Goal: Task Accomplishment & Management: Use online tool/utility

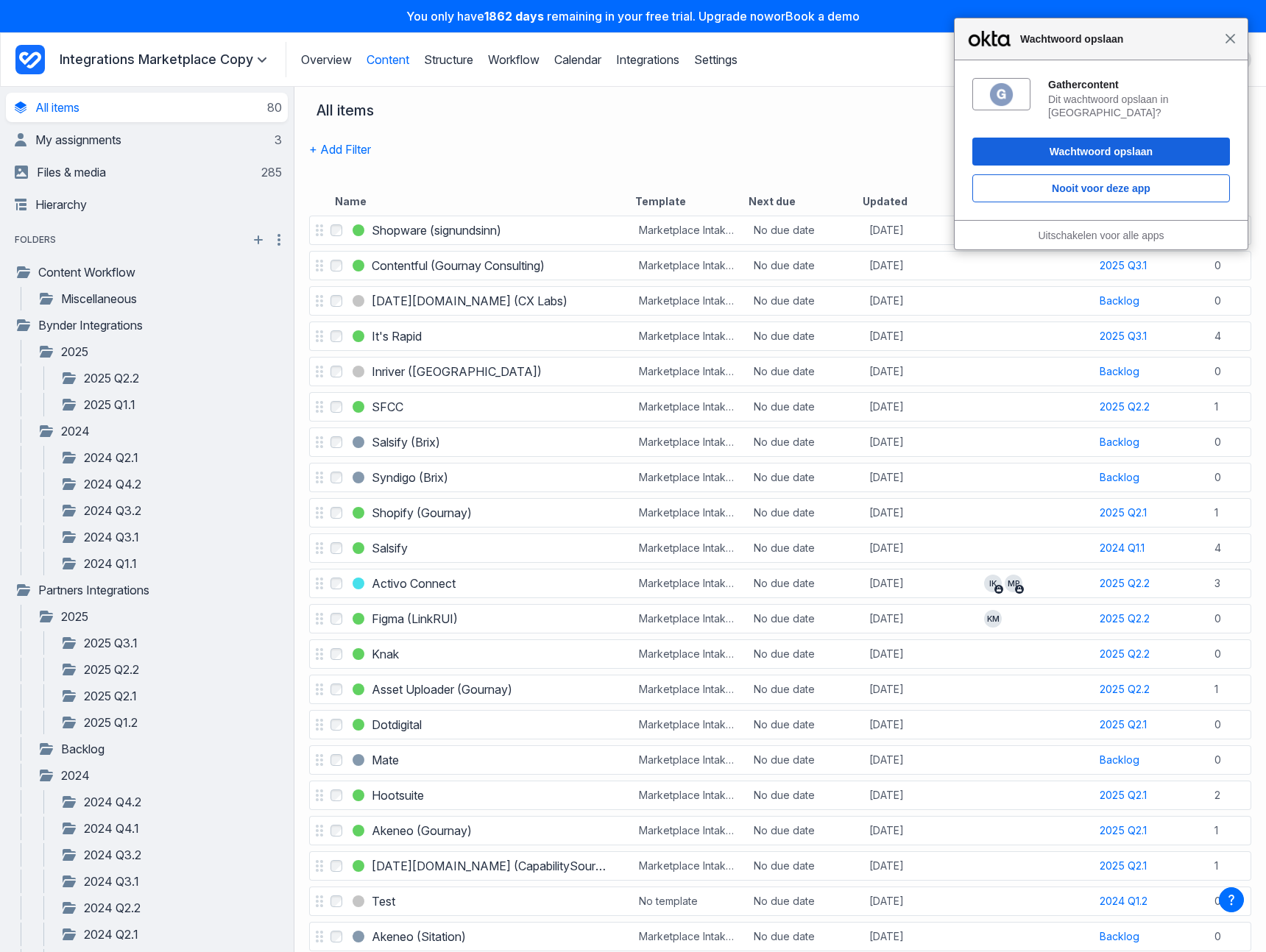
click at [1231, 41] on span "Sluiten" at bounding box center [1231, 39] width 11 height 11
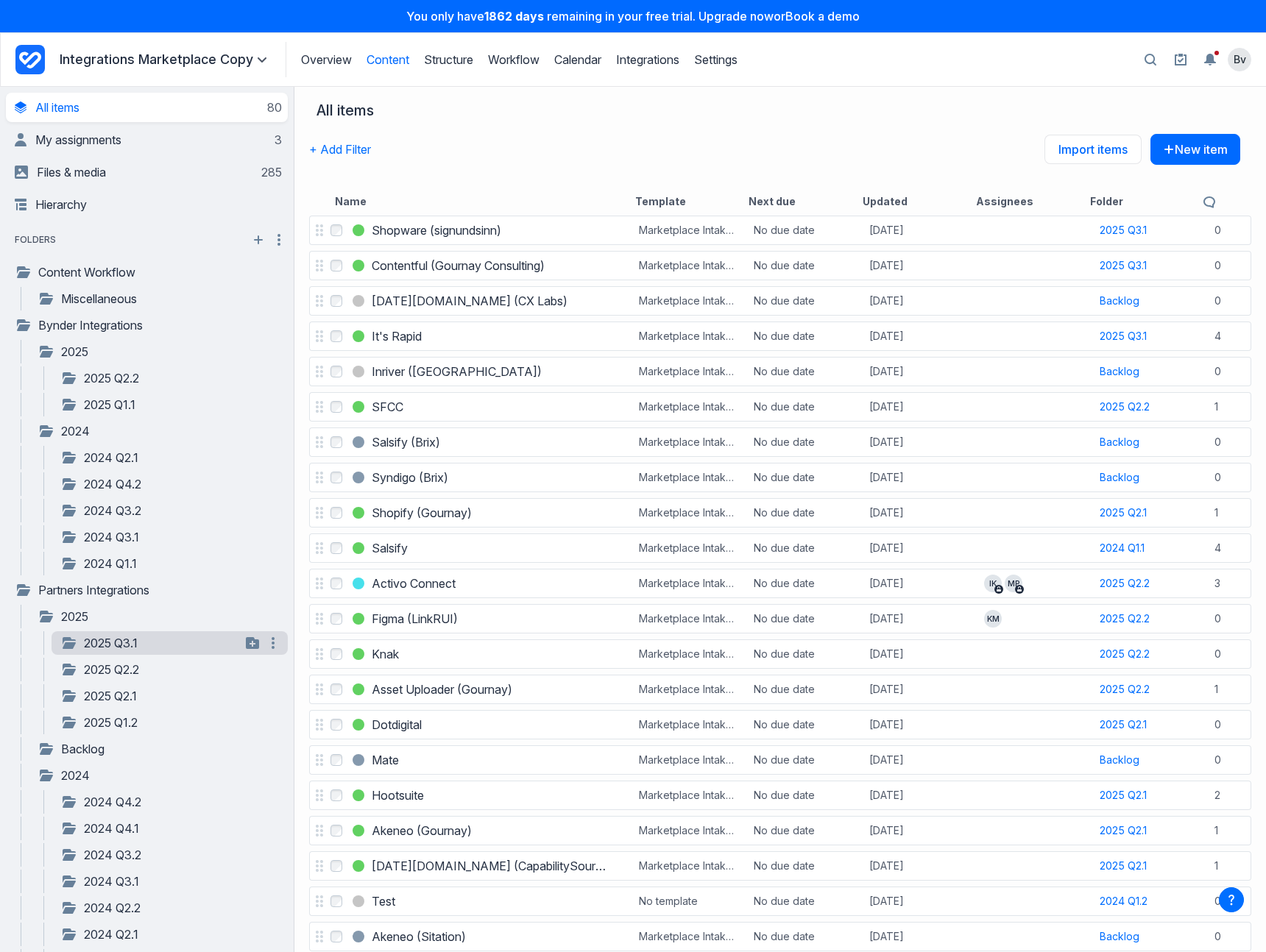
click at [147, 651] on link "2025 Q3.1" at bounding box center [150, 643] width 180 height 18
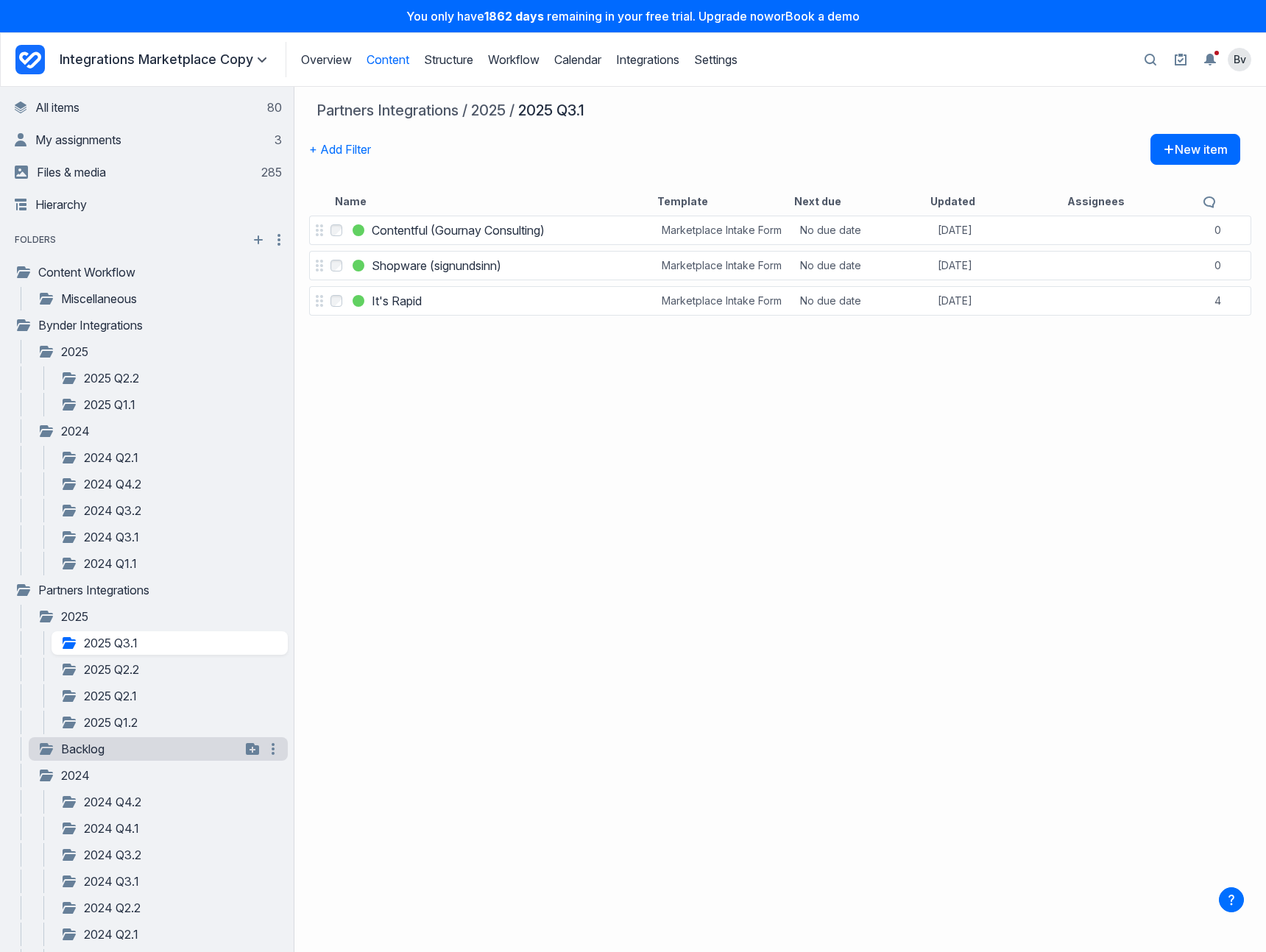
click at [113, 749] on link "Backlog" at bounding box center [139, 749] width 203 height 18
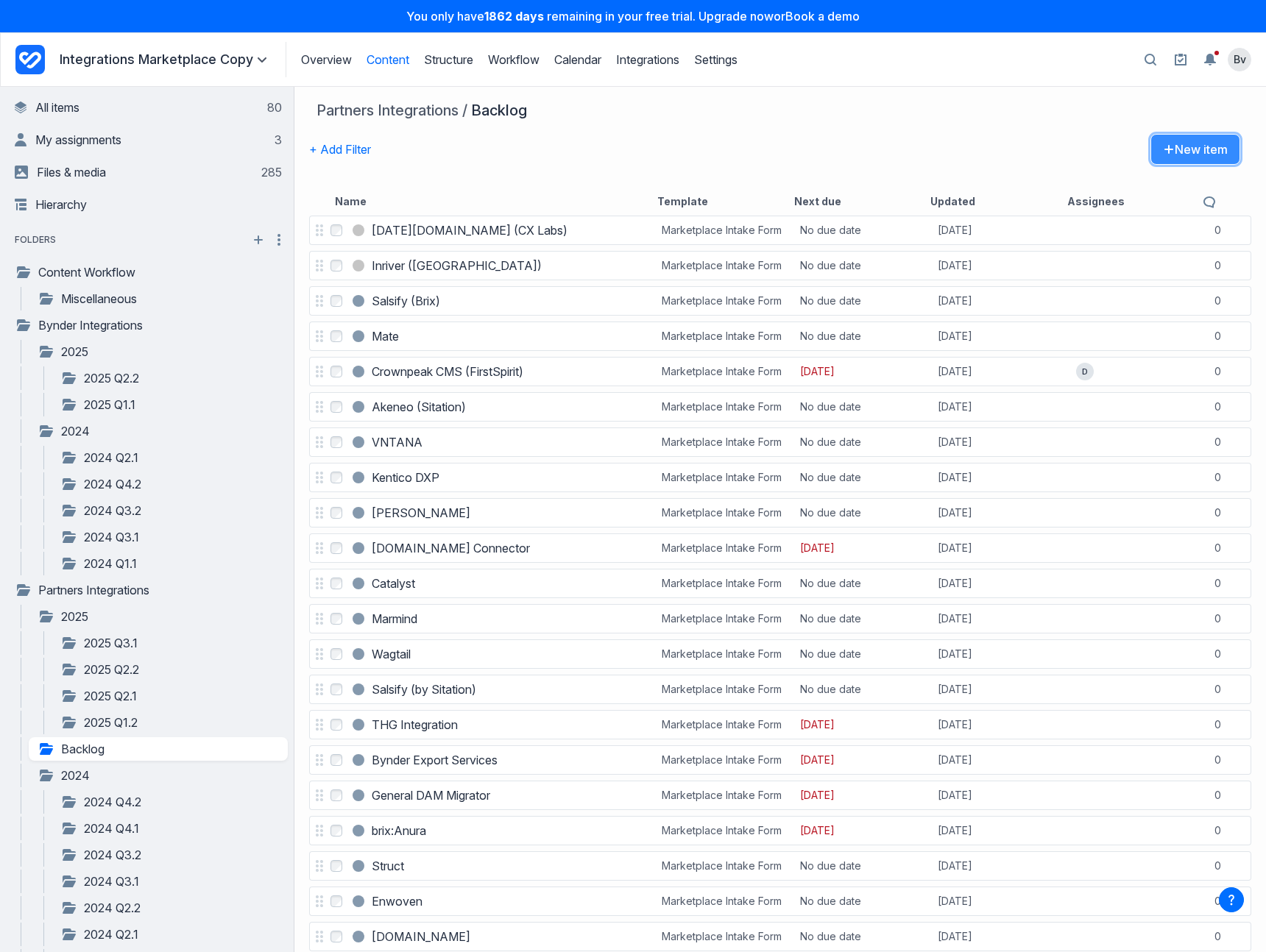
click at [1187, 153] on button "New item" at bounding box center [1195, 149] width 89 height 31
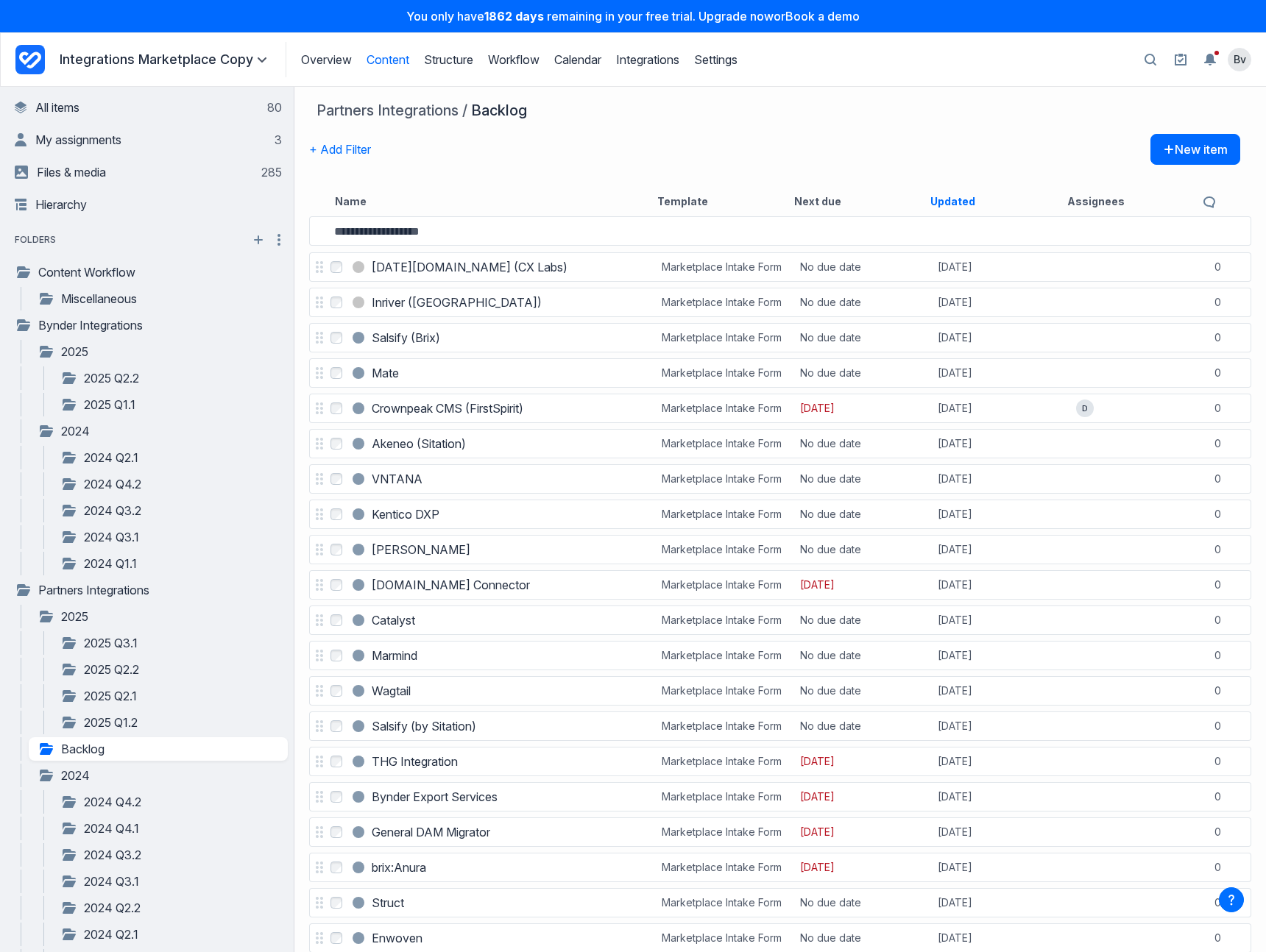
click at [949, 194] on button "Updated" at bounding box center [953, 202] width 45 height 15
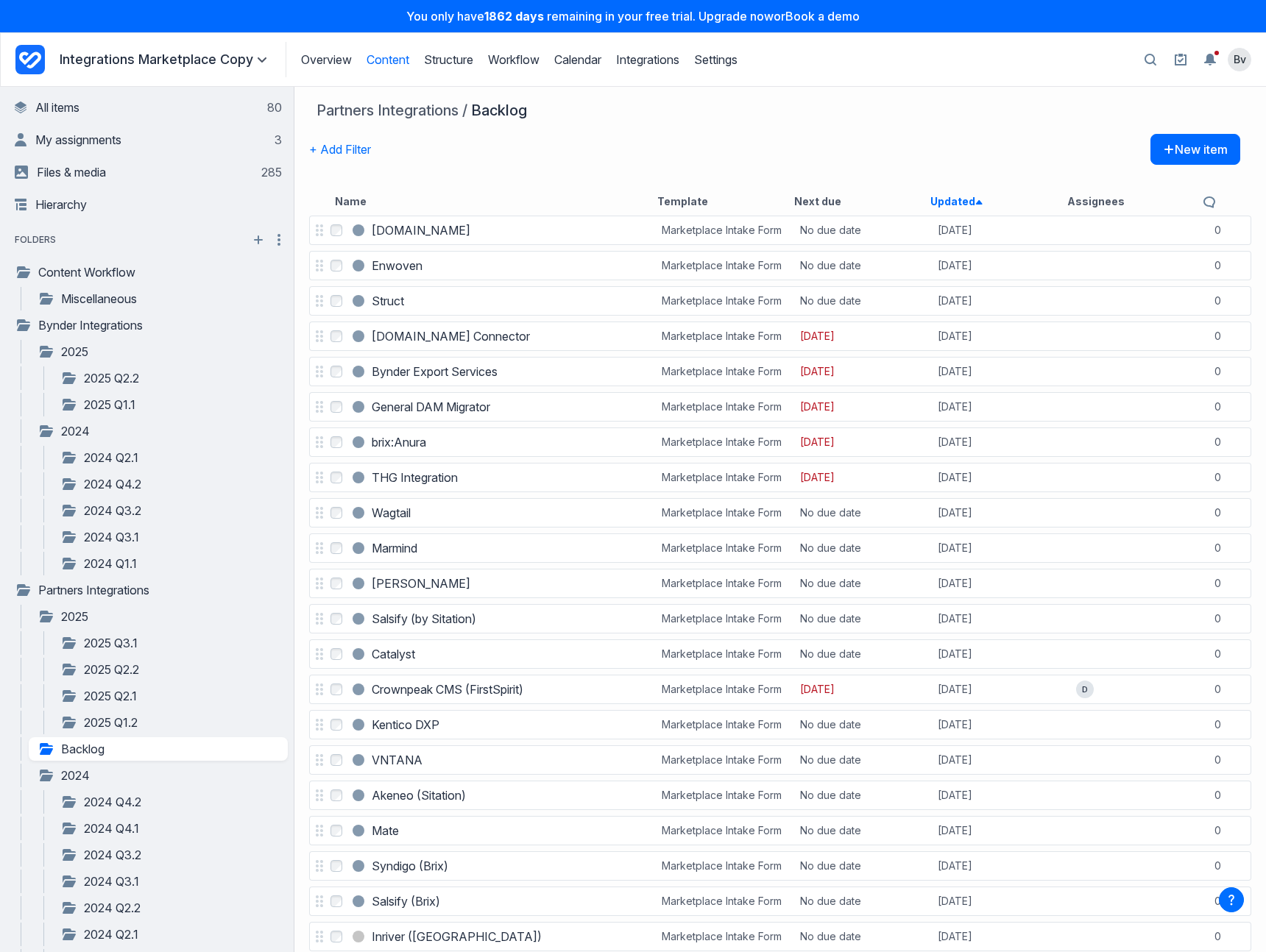
click at [955, 201] on button "Updated asc" at bounding box center [956, 202] width 52 height 15
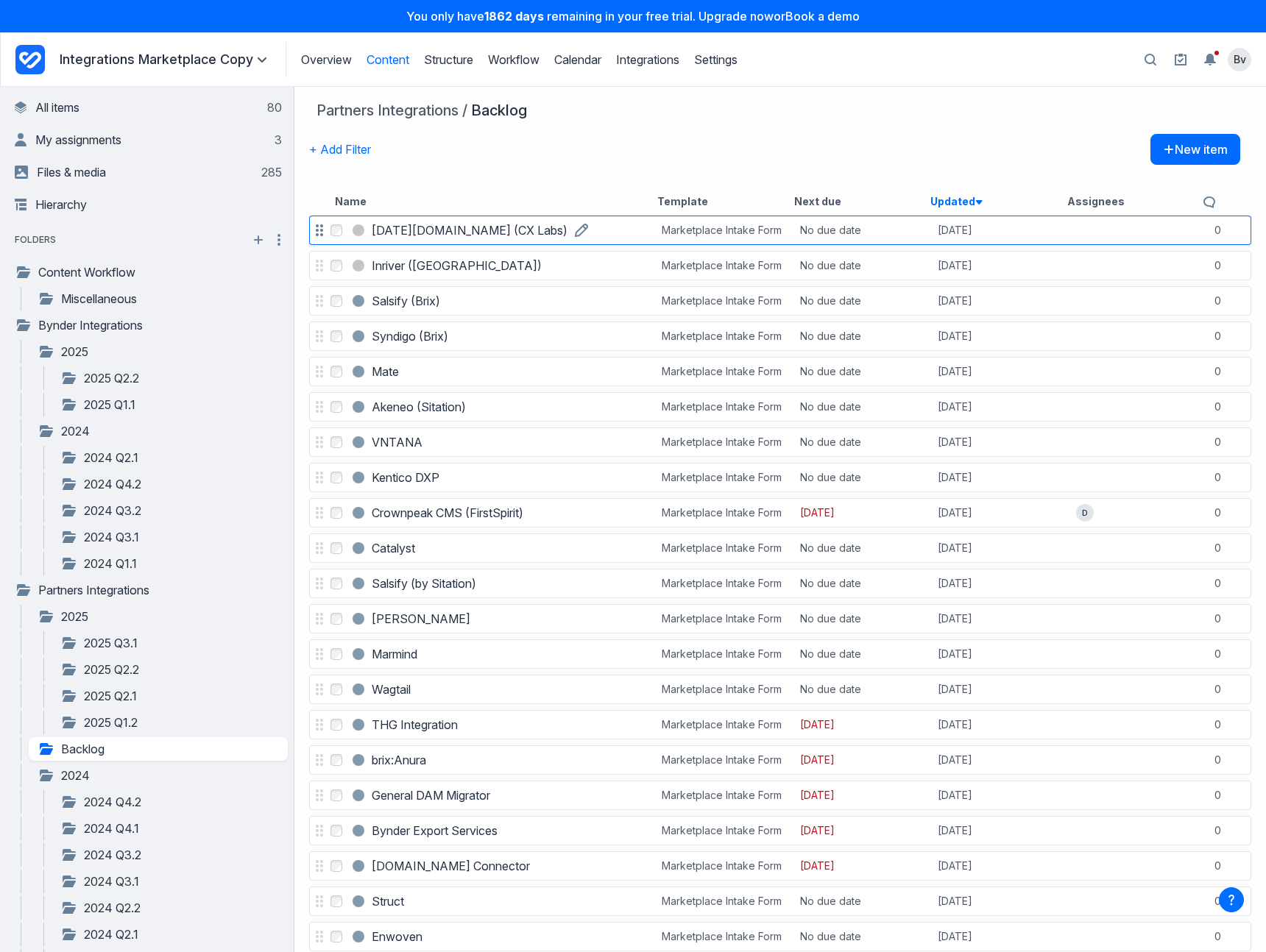
click at [436, 231] on h3 "[DATE][DOMAIN_NAME] (CX Labs)" at bounding box center [470, 230] width 196 height 18
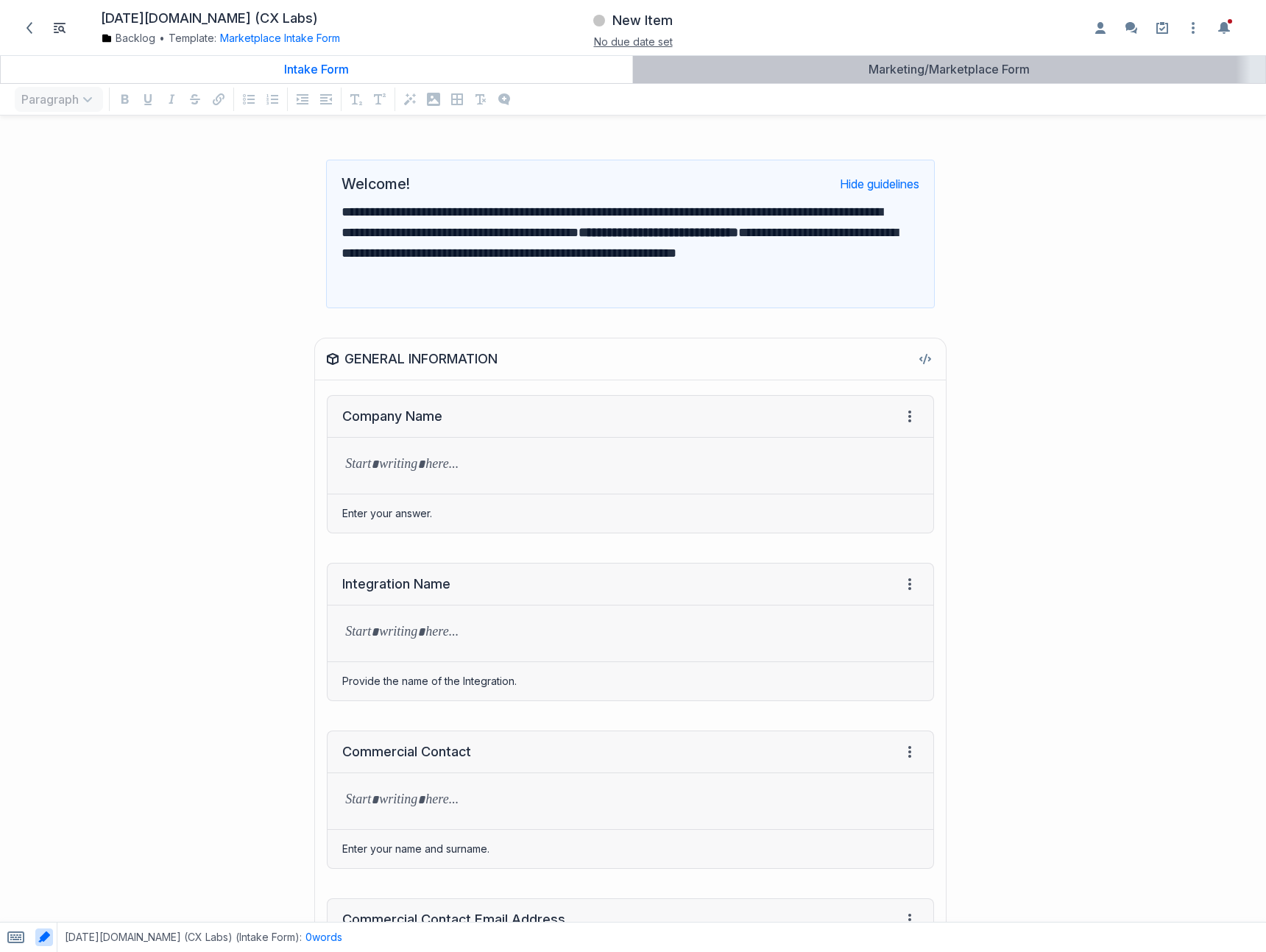
click at [933, 68] on div "Marketing/Marketplace Form" at bounding box center [949, 70] width 621 height 15
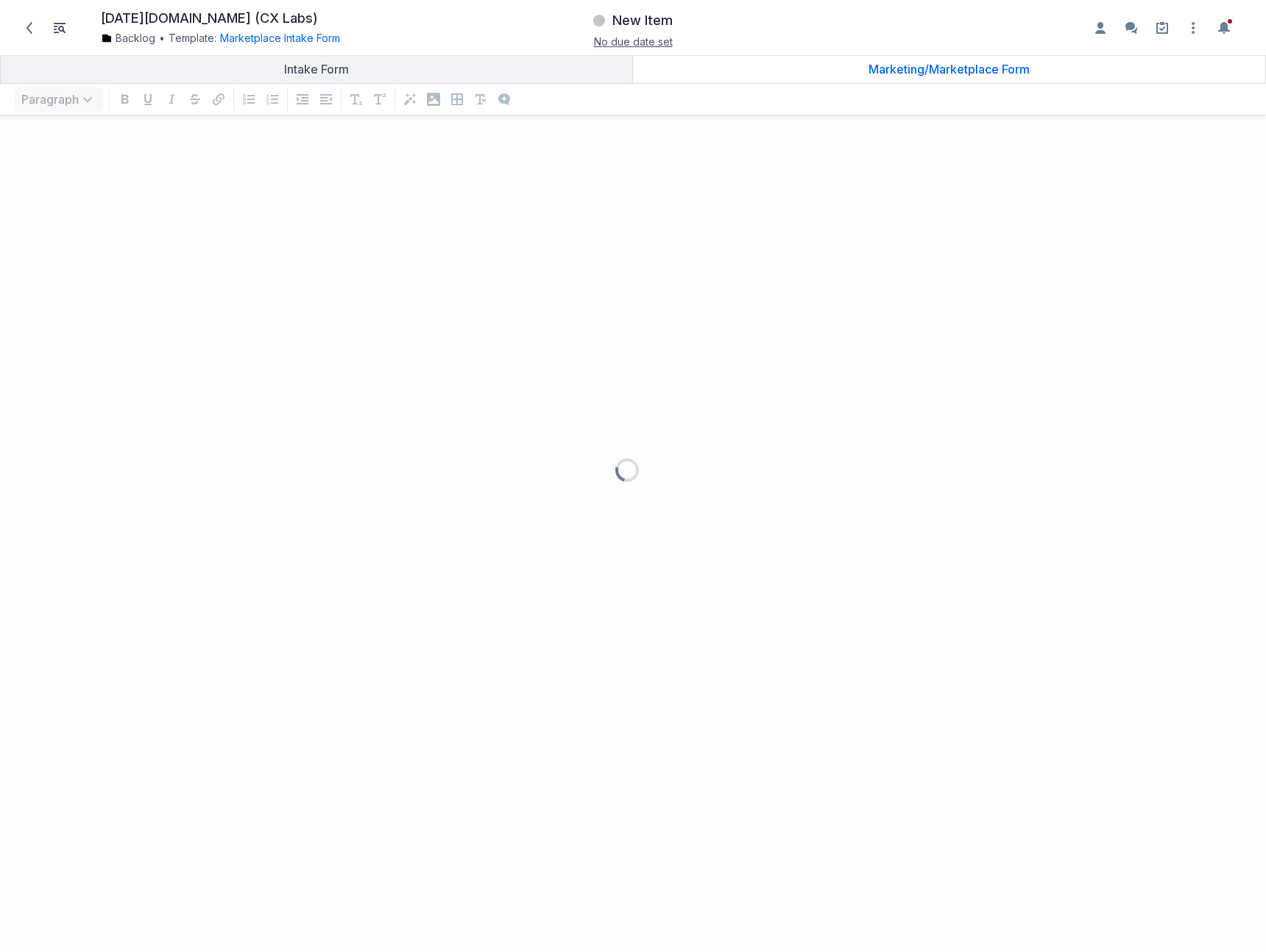
scroll to position [796, 1244]
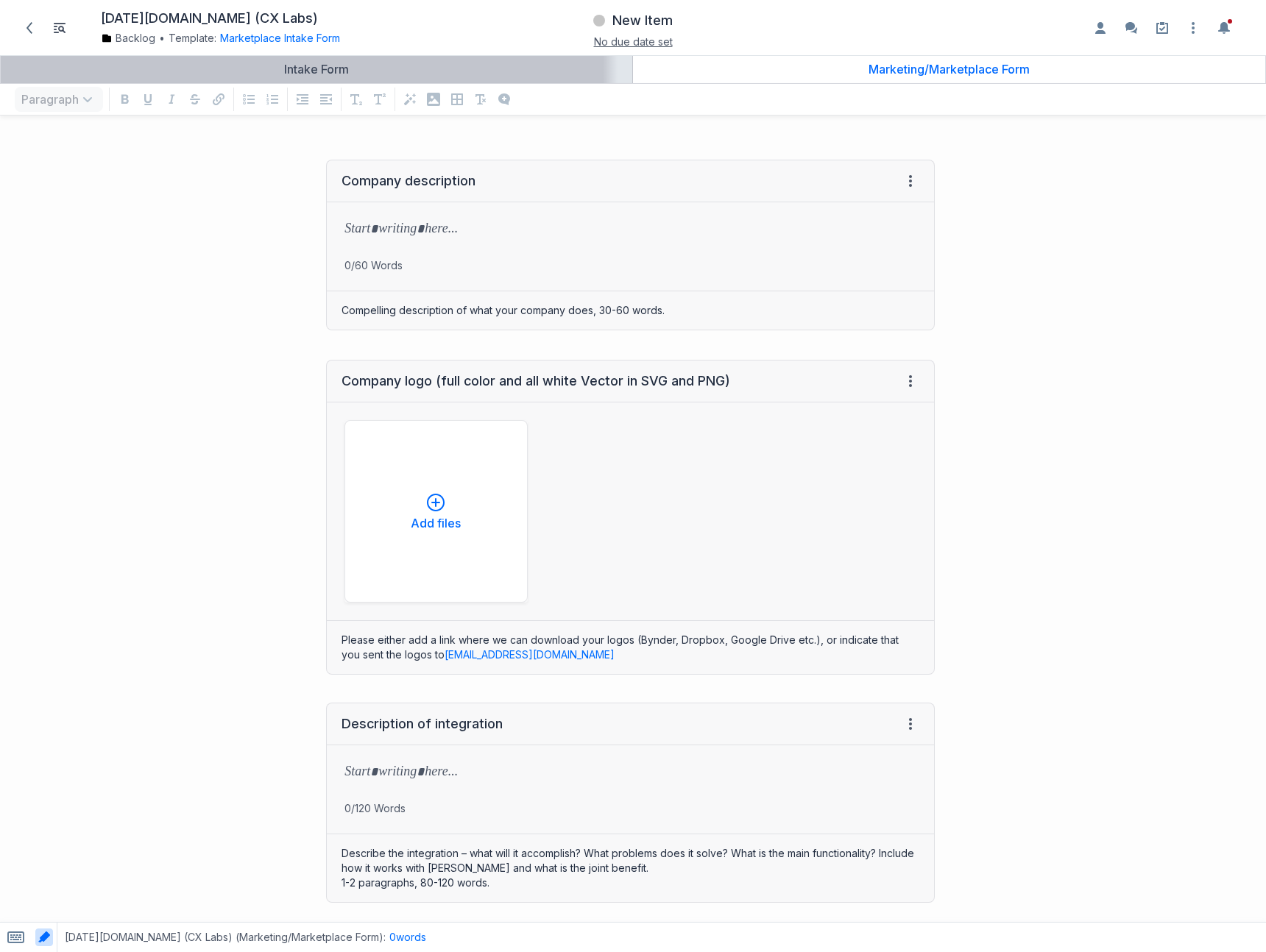
click at [451, 69] on div "Intake Form" at bounding box center [316, 70] width 620 height 15
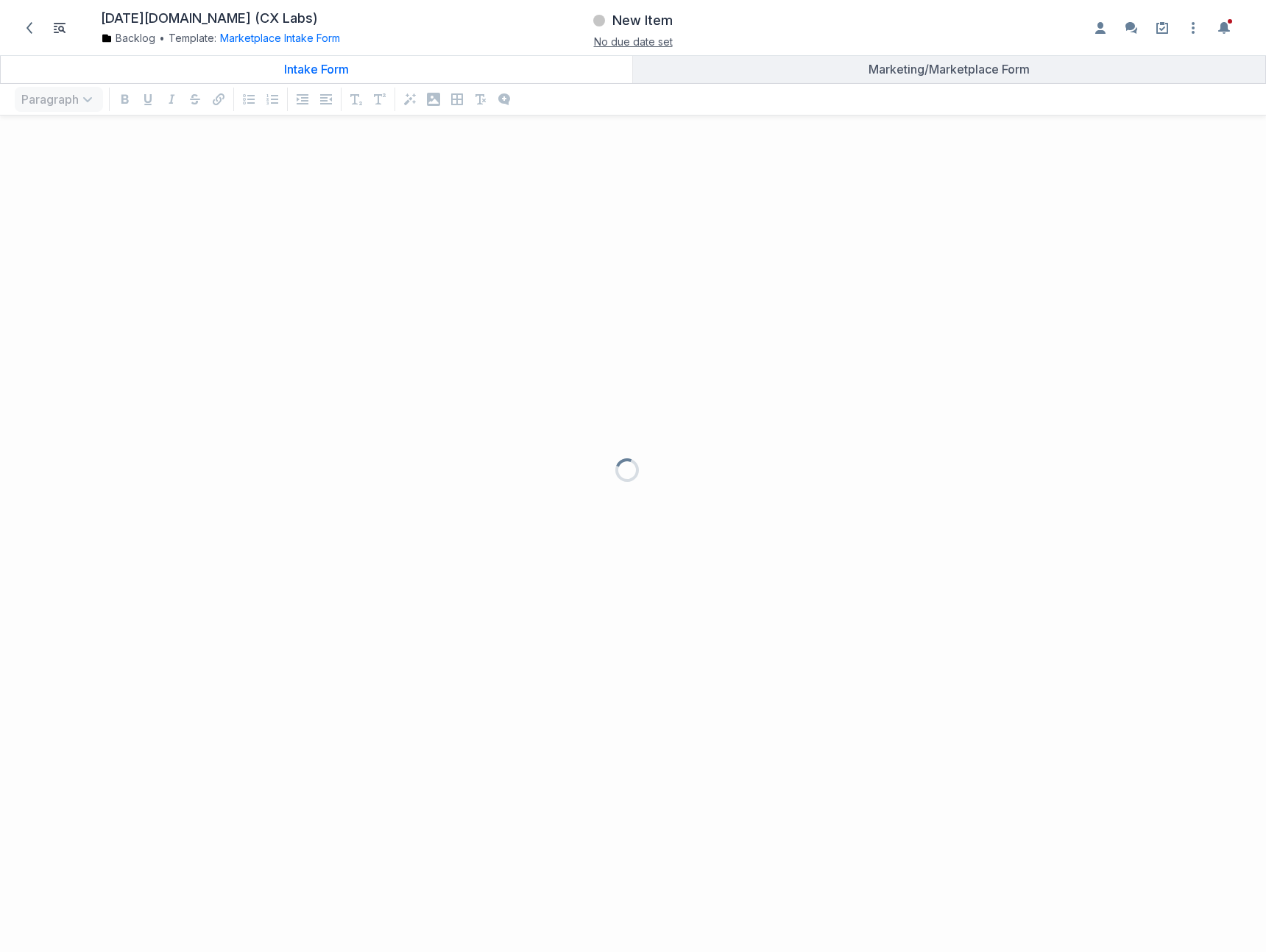
scroll to position [796, 1244]
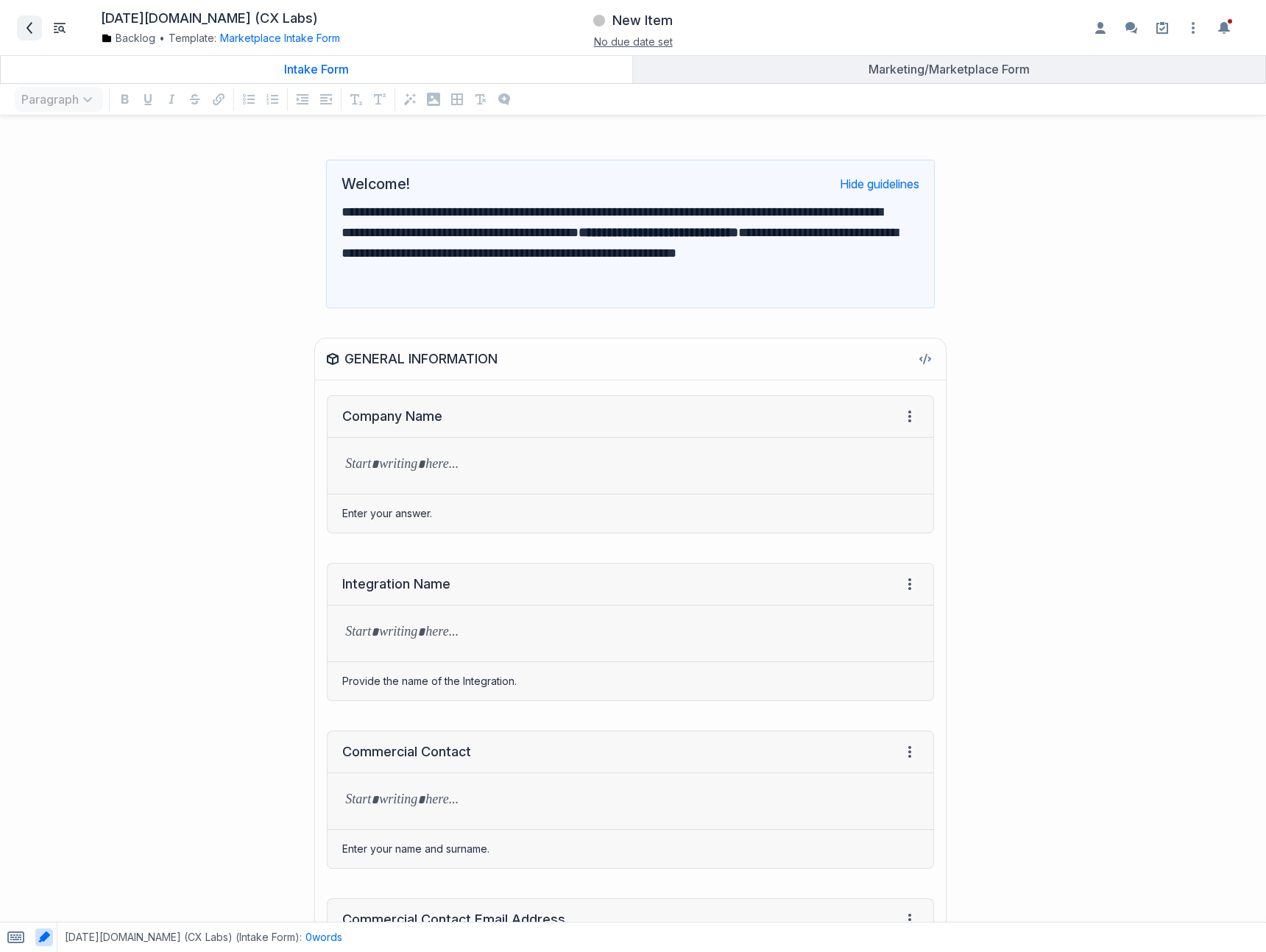
click at [35, 28] on icon at bounding box center [29, 27] width 12 height 12
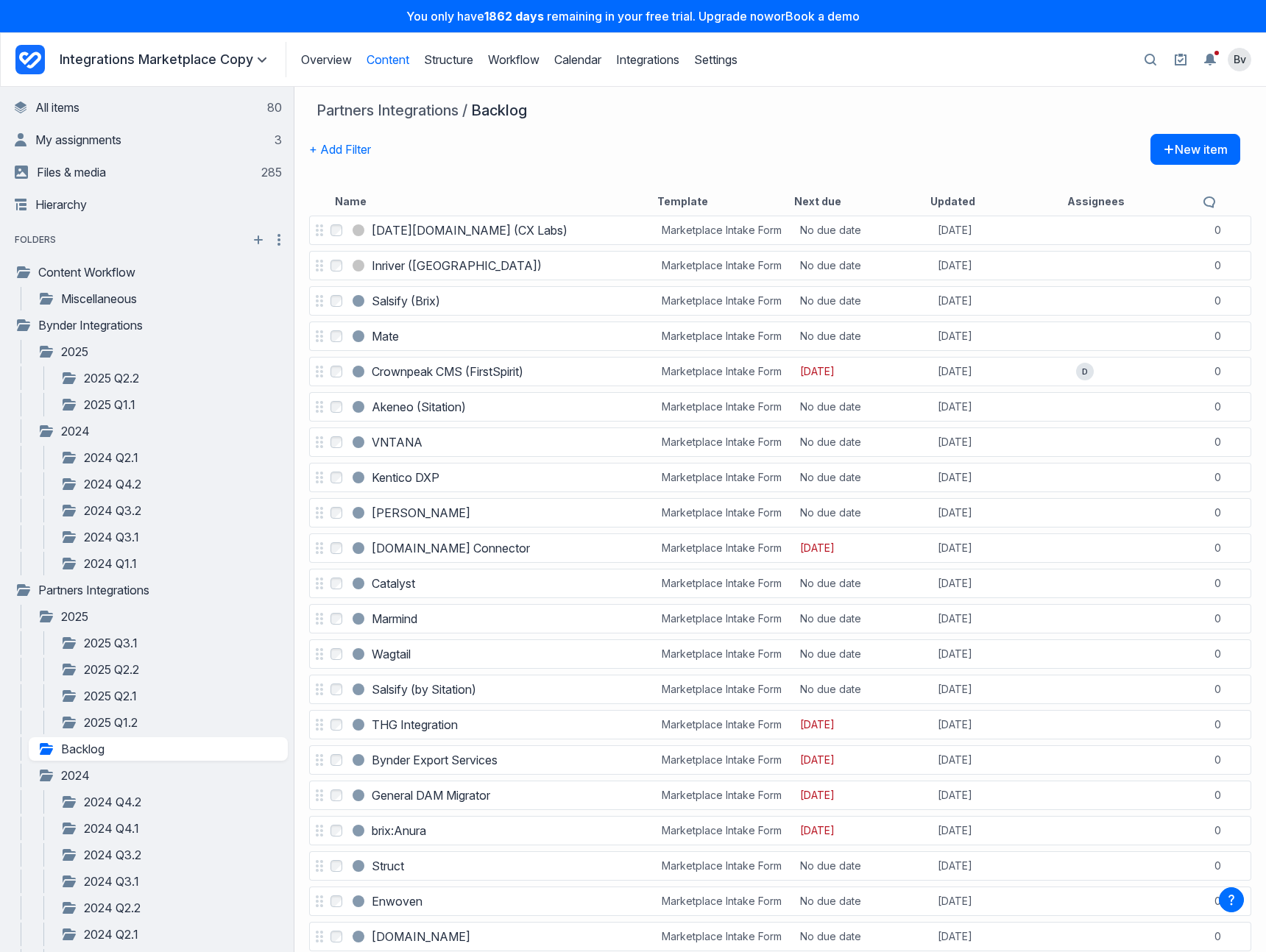
click at [1144, 58] on icon "button" at bounding box center [1150, 59] width 12 height 12
click at [1024, 65] on input "Search" at bounding box center [1003, 59] width 269 height 27
type input "********"
click at [1209, 149] on button "New item" at bounding box center [1195, 149] width 89 height 31
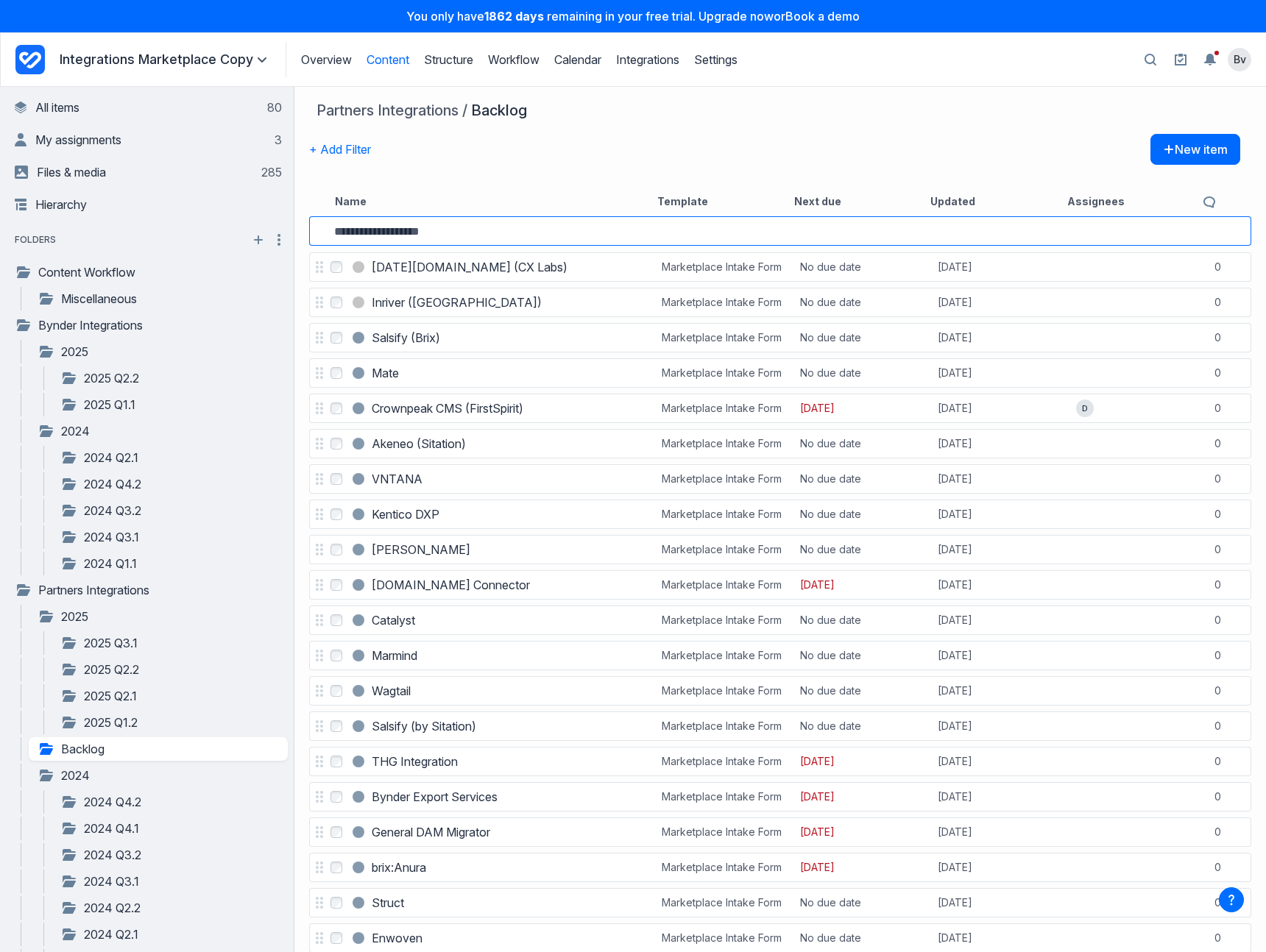
click at [413, 228] on input at bounding box center [475, 231] width 282 height 12
type input "********"
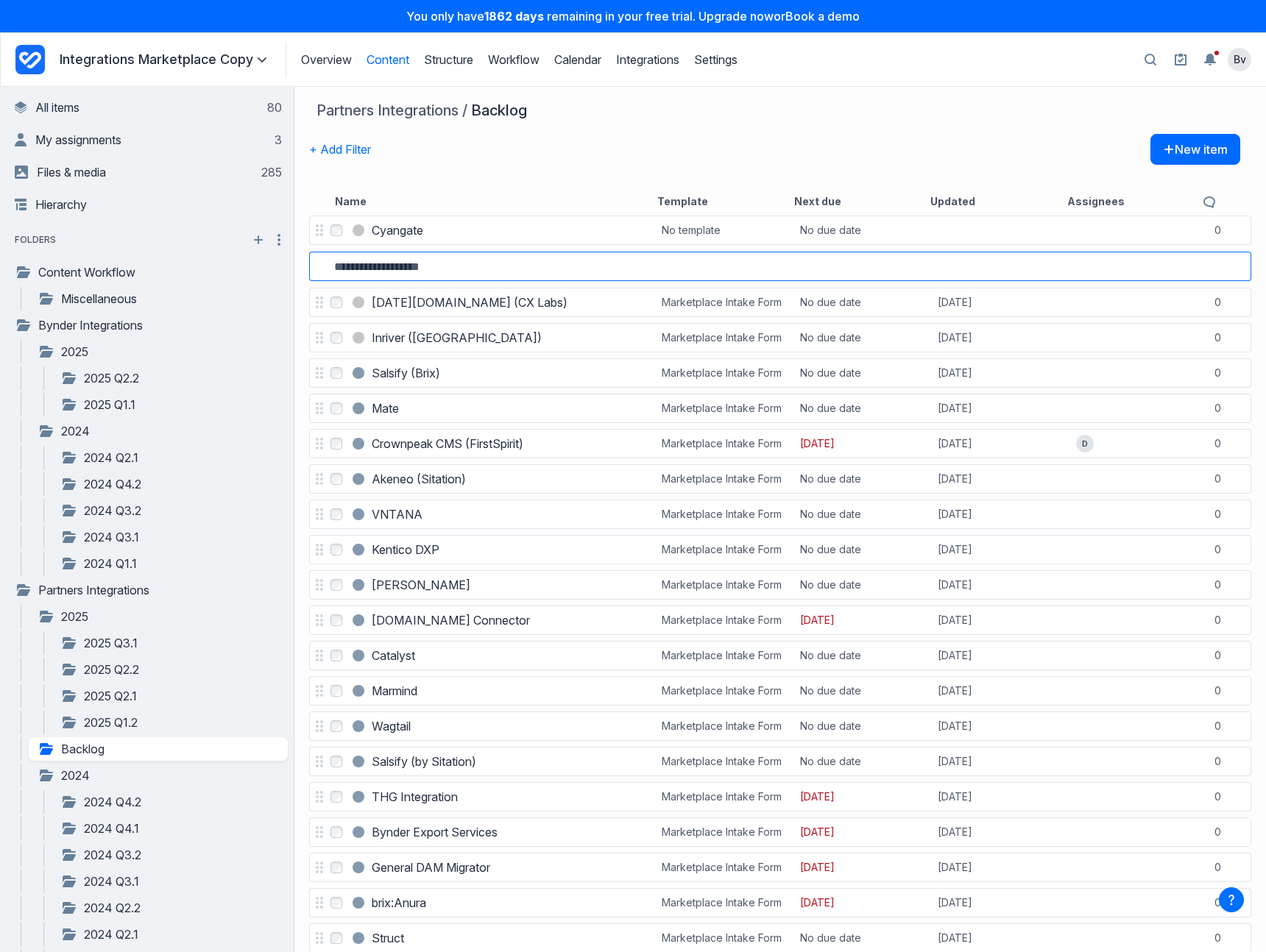
click at [365, 270] on input at bounding box center [475, 266] width 282 height 12
click at [381, 234] on h3 "Cyangate" at bounding box center [398, 230] width 52 height 18
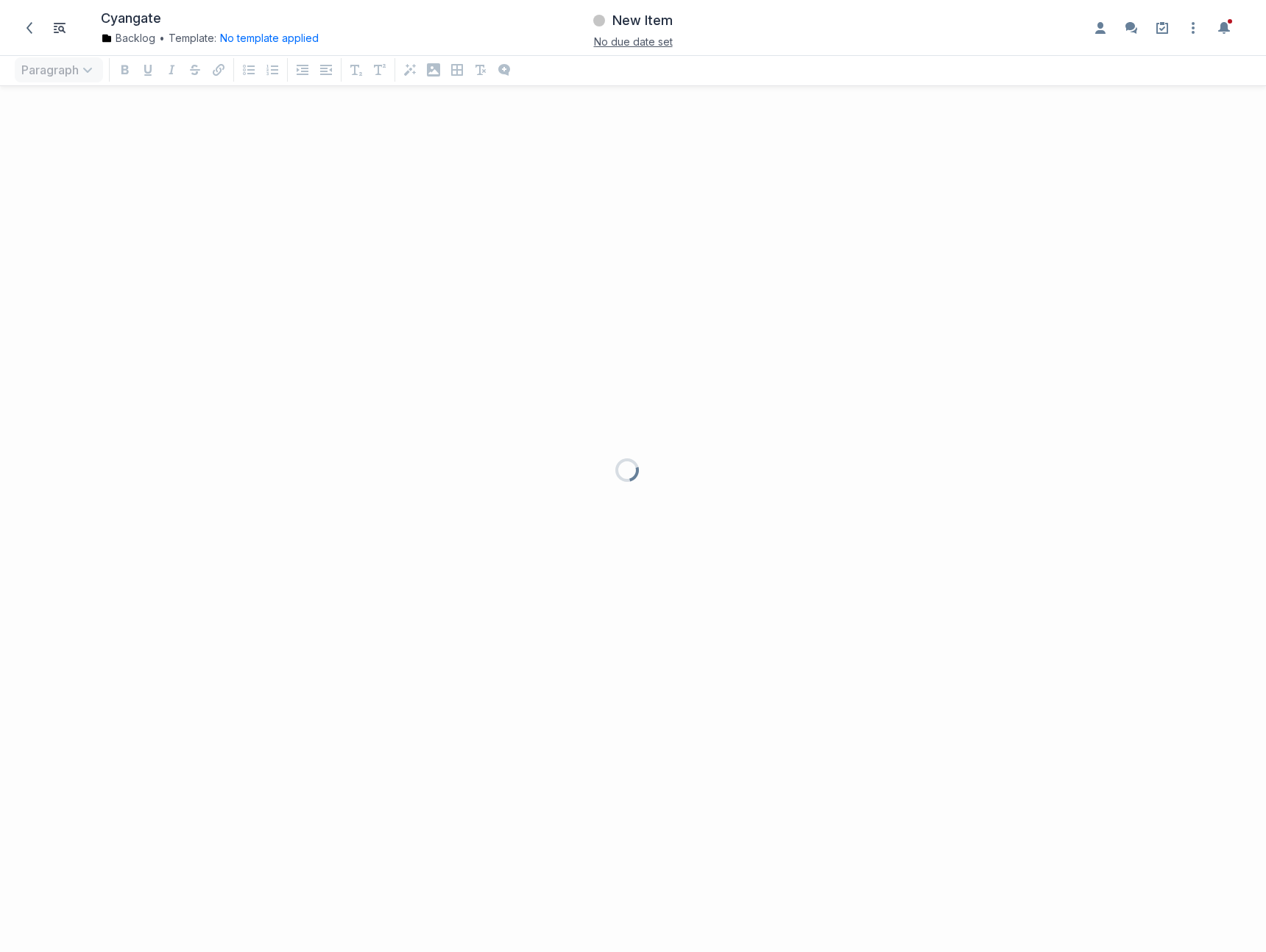
scroll to position [825, 1256]
click at [304, 39] on button "No template applied" at bounding box center [269, 39] width 99 height 15
click at [323, 103] on button "Choose template Down icon" at bounding box center [326, 102] width 197 height 32
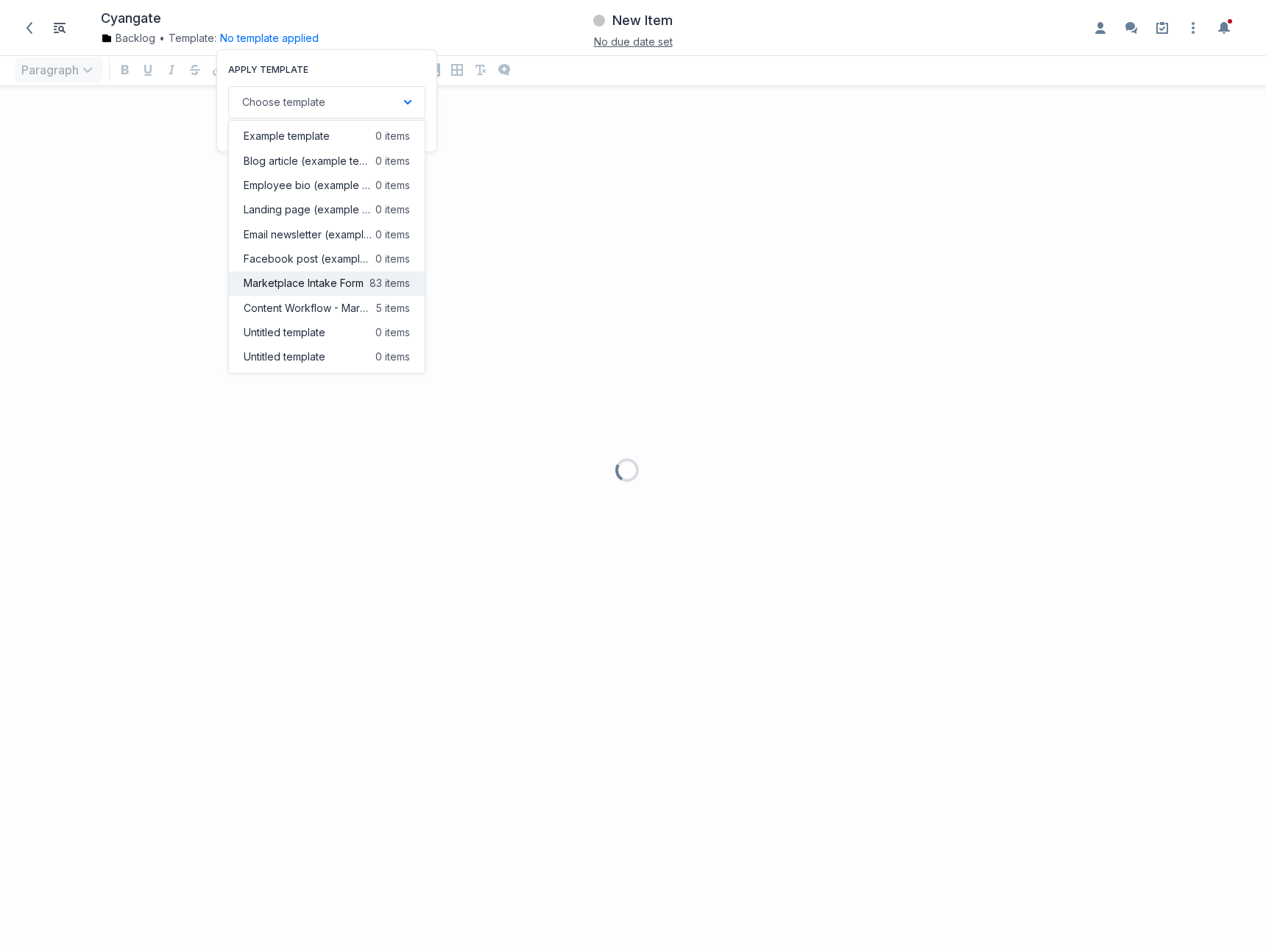
click at [300, 282] on span "Marketplace Intake Form" at bounding box center [303, 283] width 120 height 15
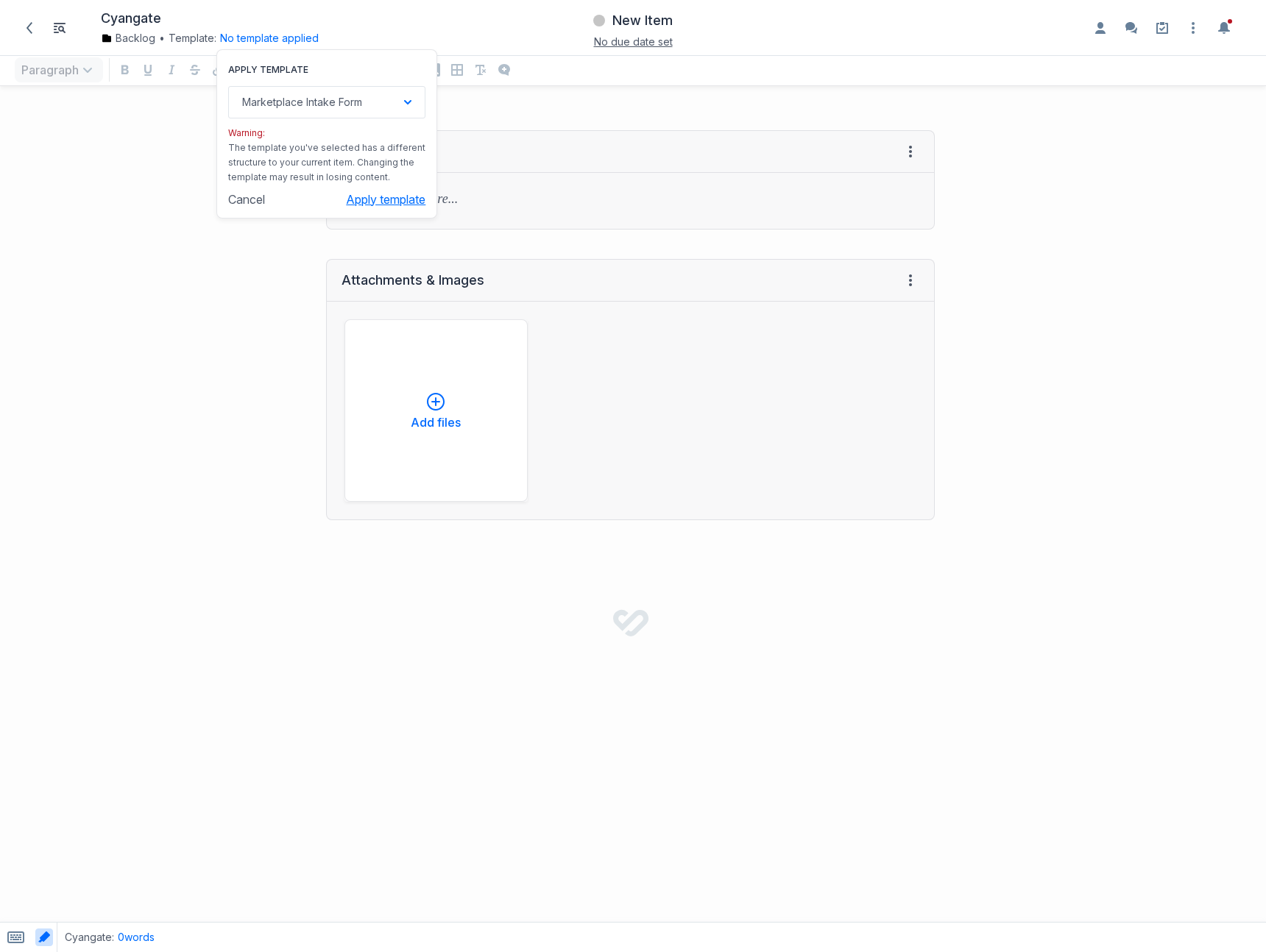
click at [372, 196] on button "Apply template" at bounding box center [385, 200] width 79 height 15
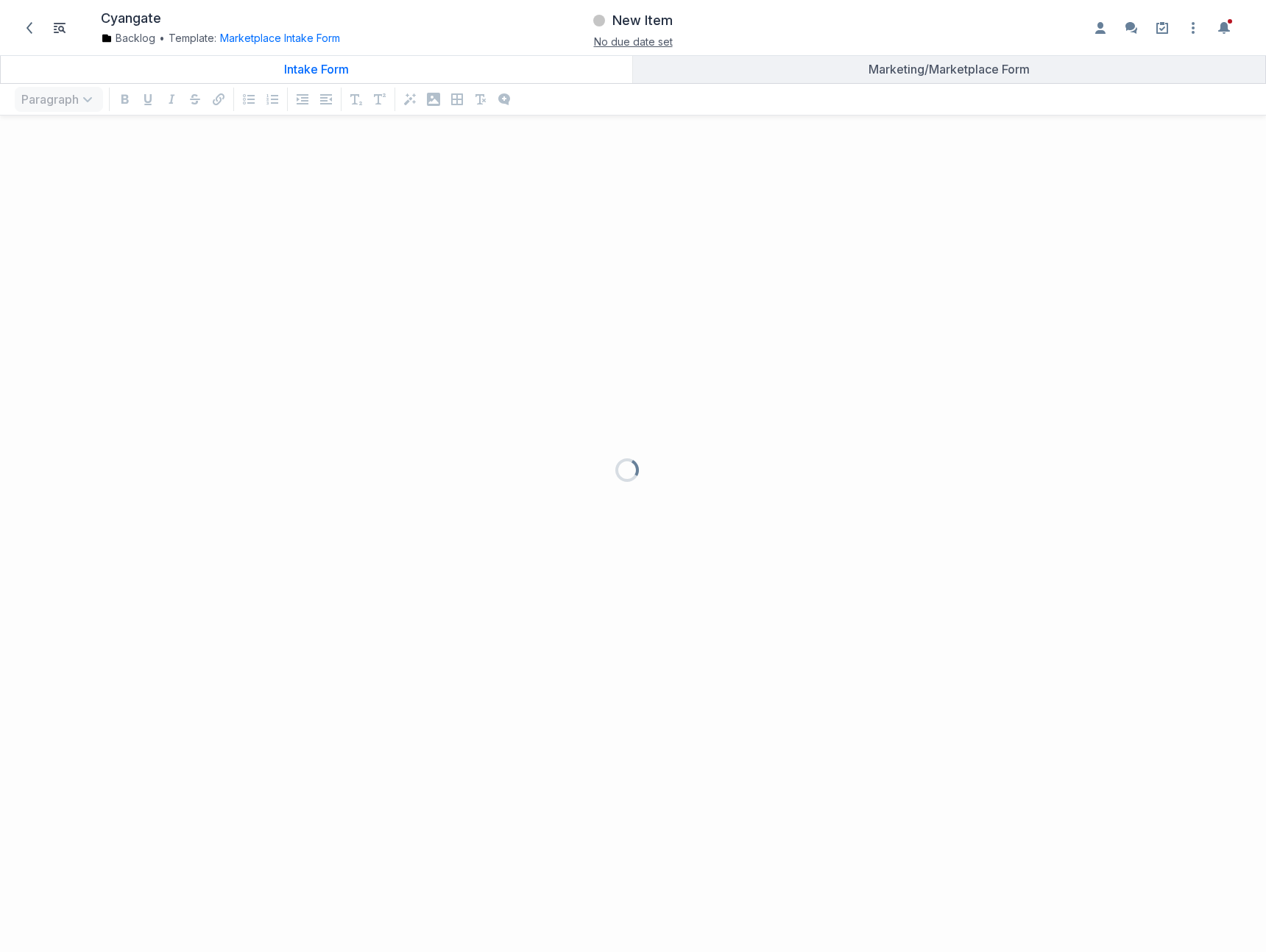
scroll to position [796, 1244]
click at [619, 22] on span "New Item" at bounding box center [642, 21] width 60 height 18
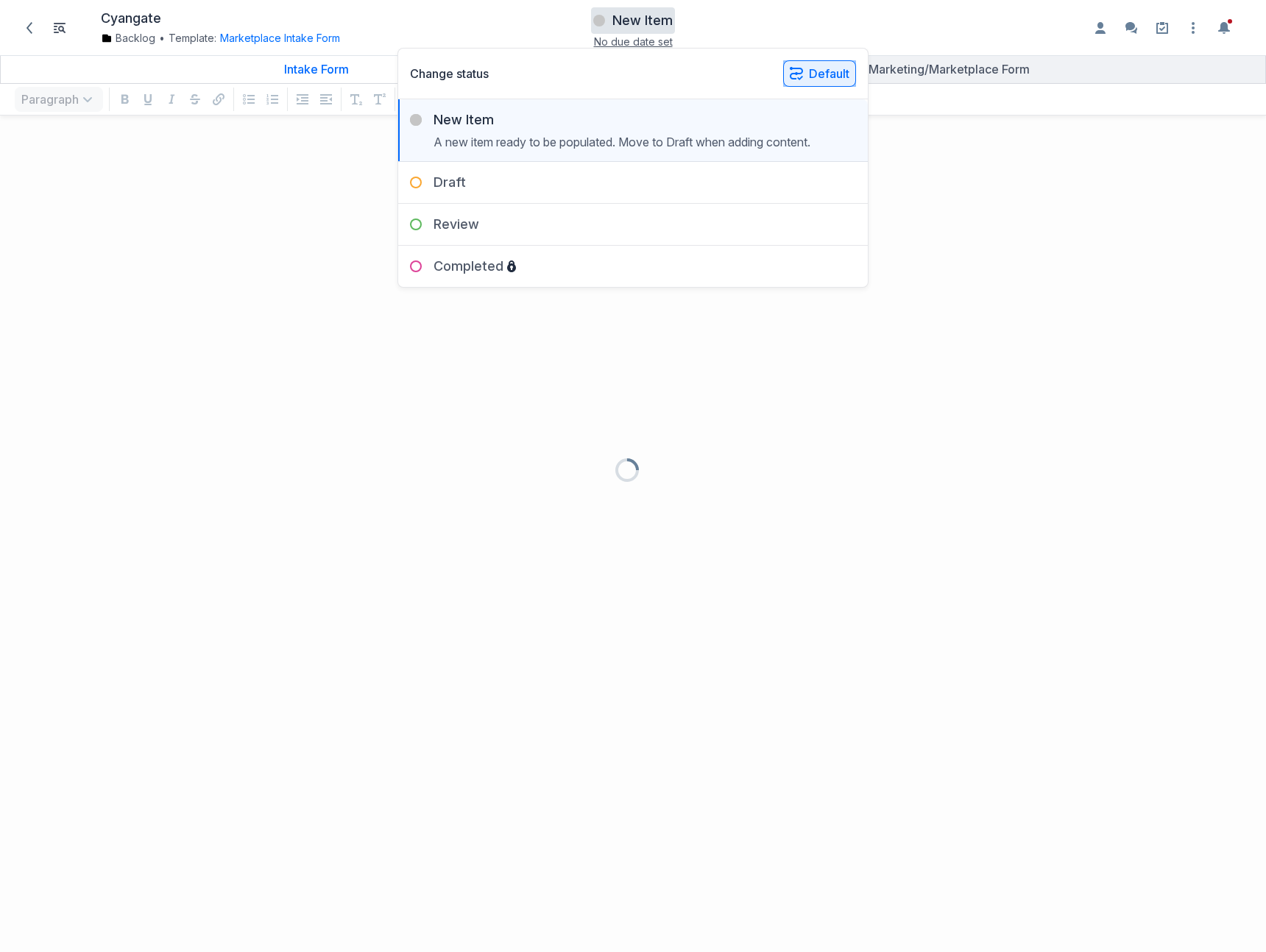
click at [808, 74] on button "Default" at bounding box center [820, 73] width 73 height 26
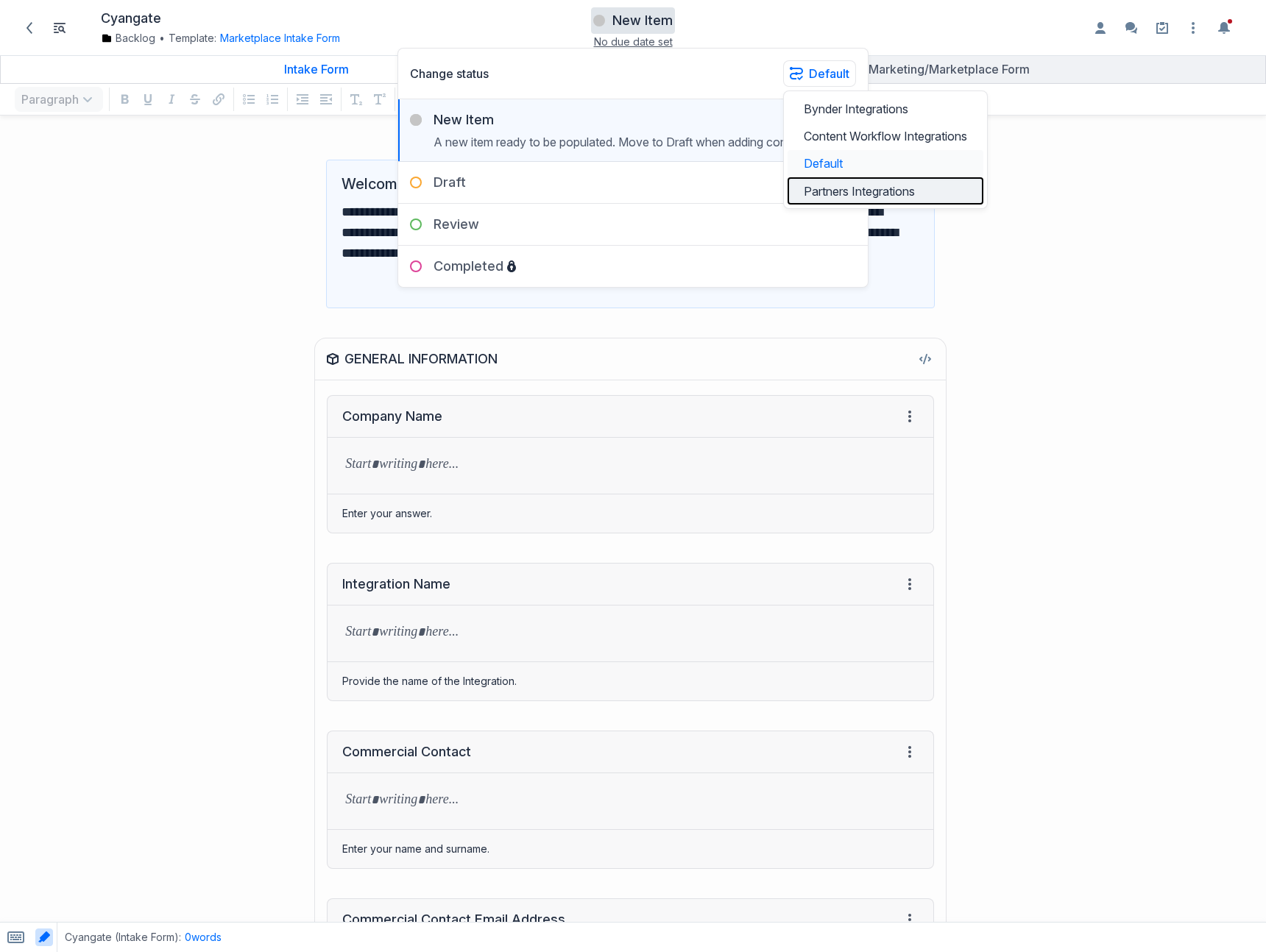
click at [820, 187] on button "Partners Integrations" at bounding box center [885, 190] width 196 height 27
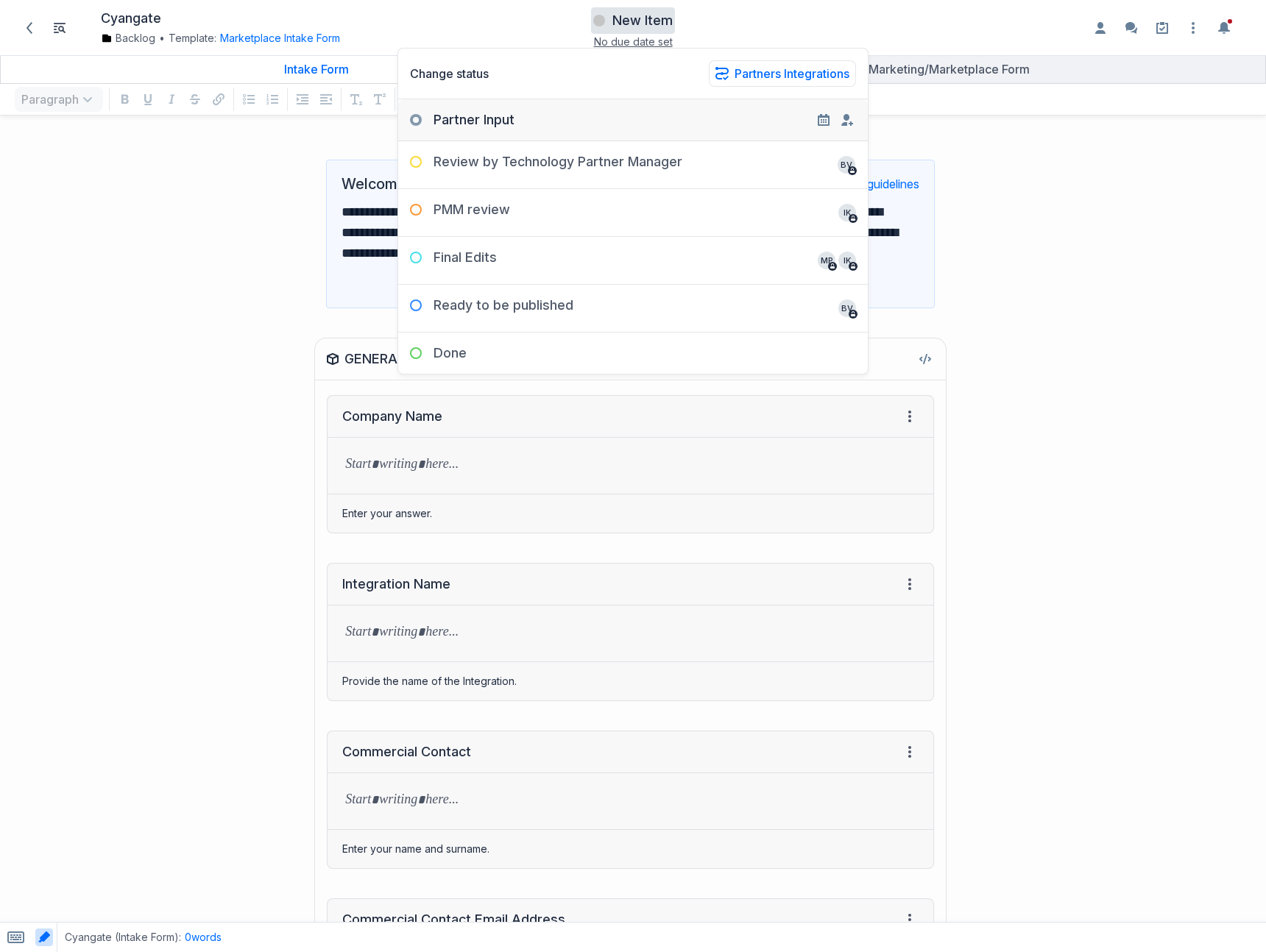
click at [546, 133] on div "Partner Input Input the copy leave a Note (OPTIONAL) i Cancel Set status" at bounding box center [633, 121] width 470 height 42
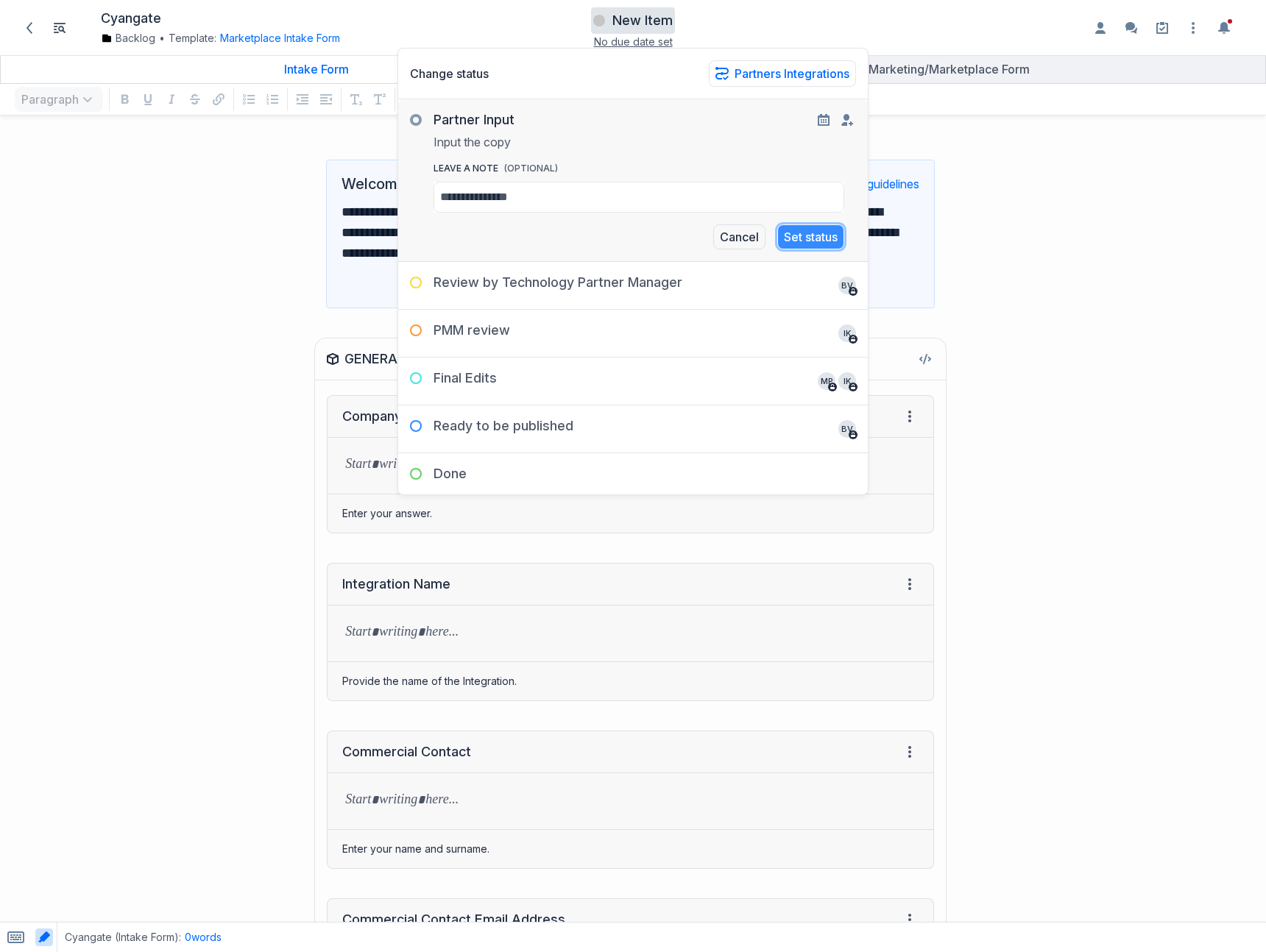
click at [798, 241] on button "Set status" at bounding box center [810, 236] width 67 height 25
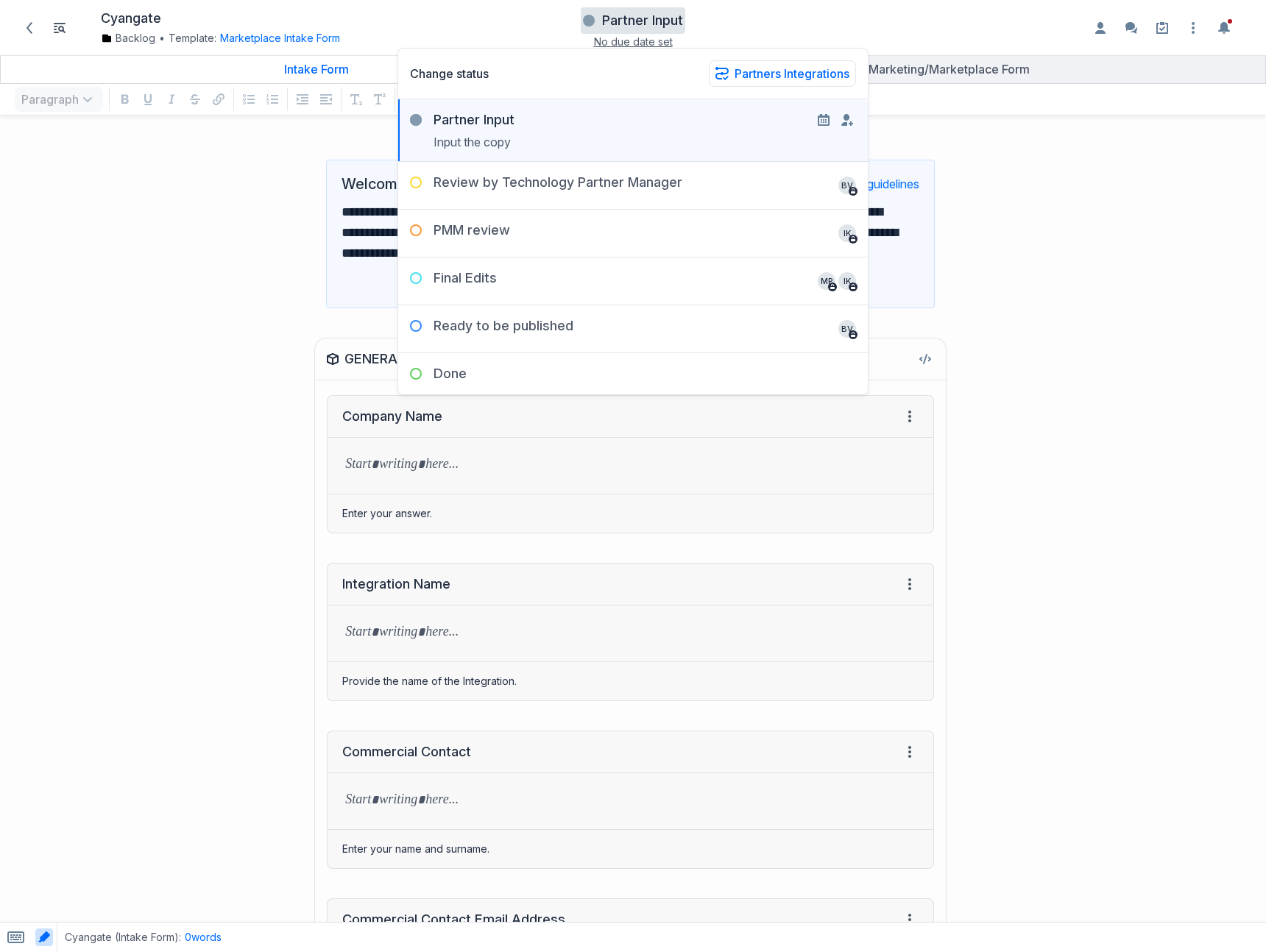
click at [635, 116] on div "Partner Input" at bounding box center [633, 114] width 470 height 29
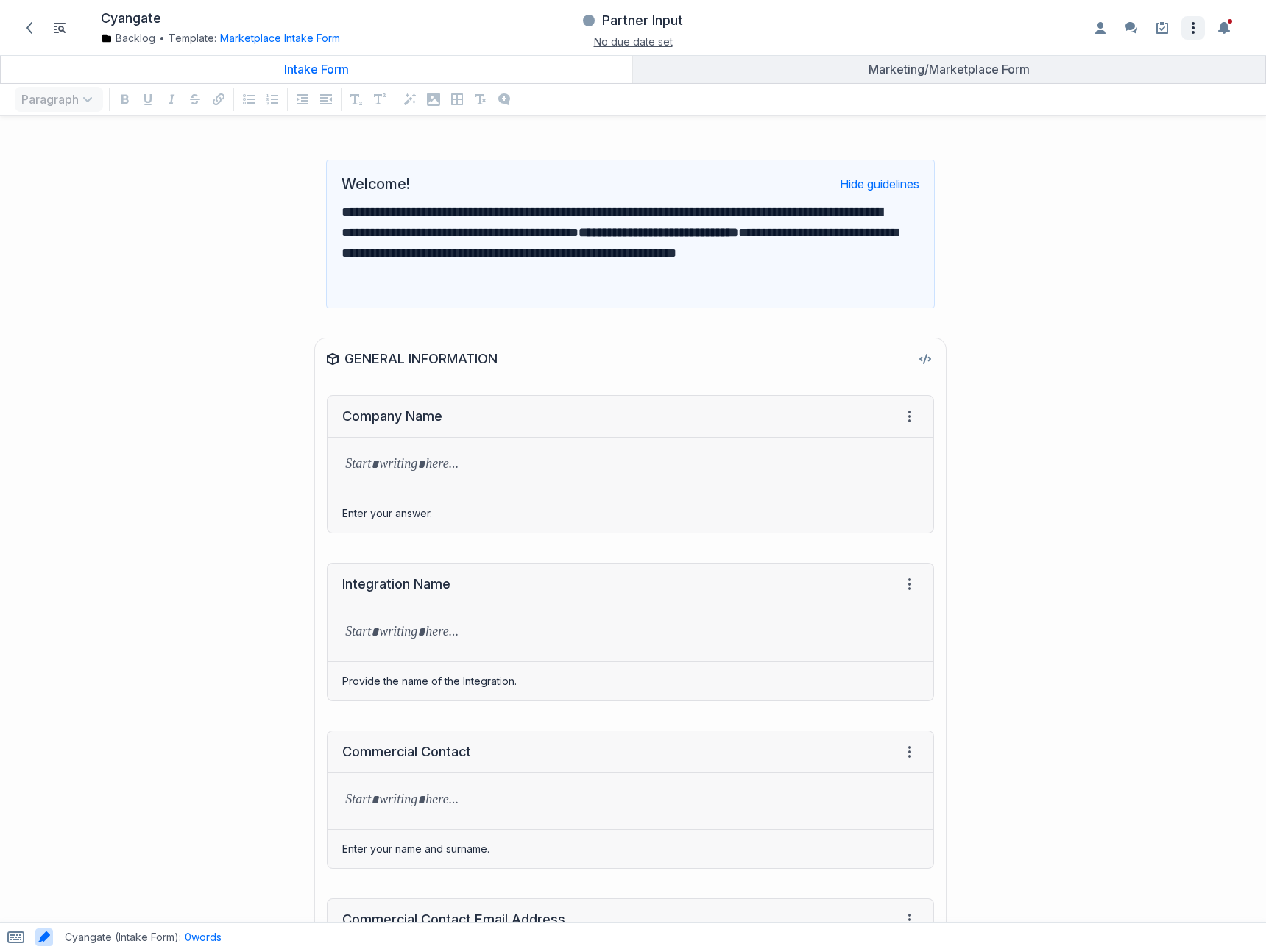
click at [1192, 27] on icon "Open item settings" at bounding box center [1193, 27] width 18 height 18
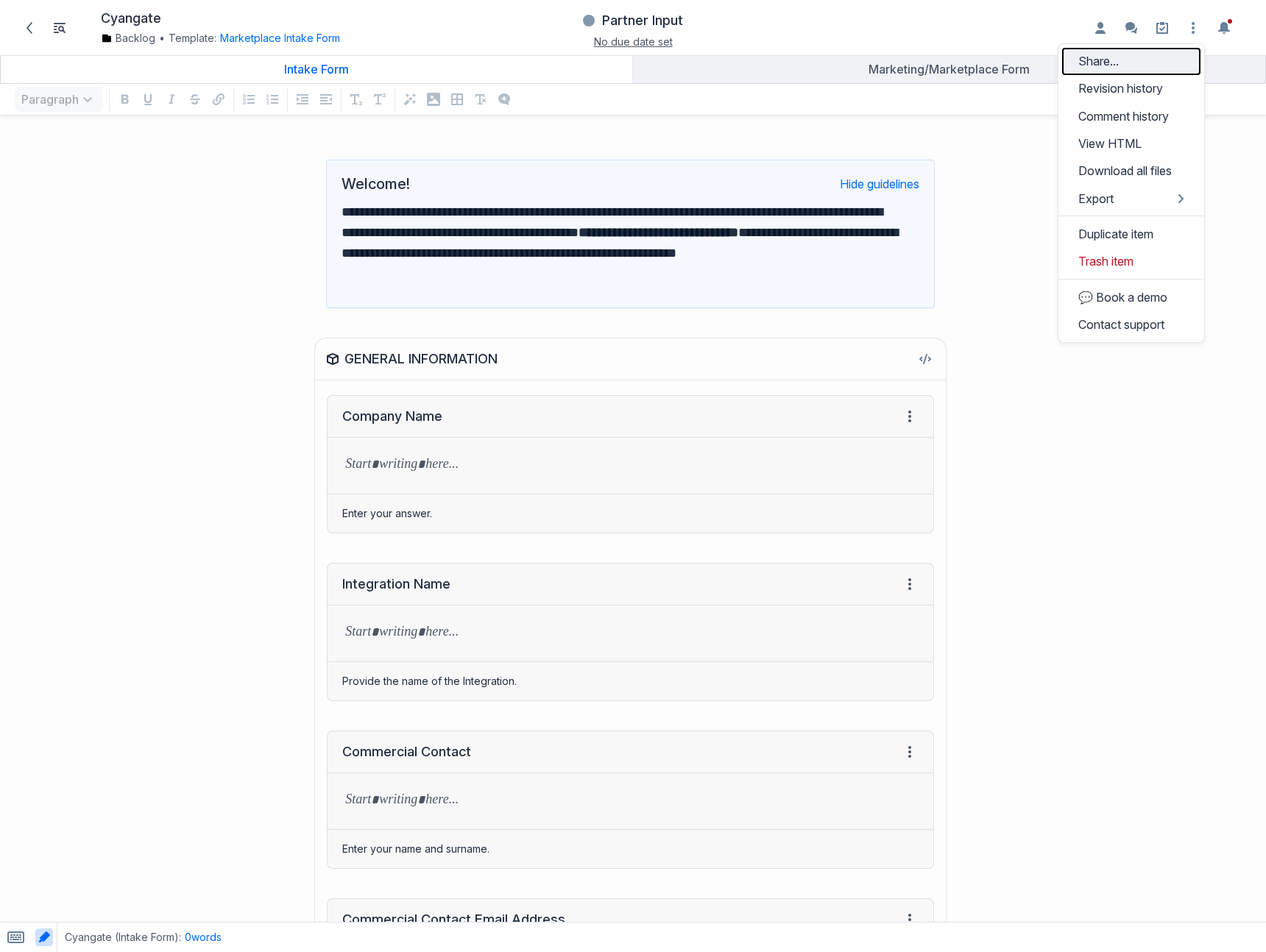
click at [1113, 62] on button "Share..." at bounding box center [1131, 61] width 138 height 27
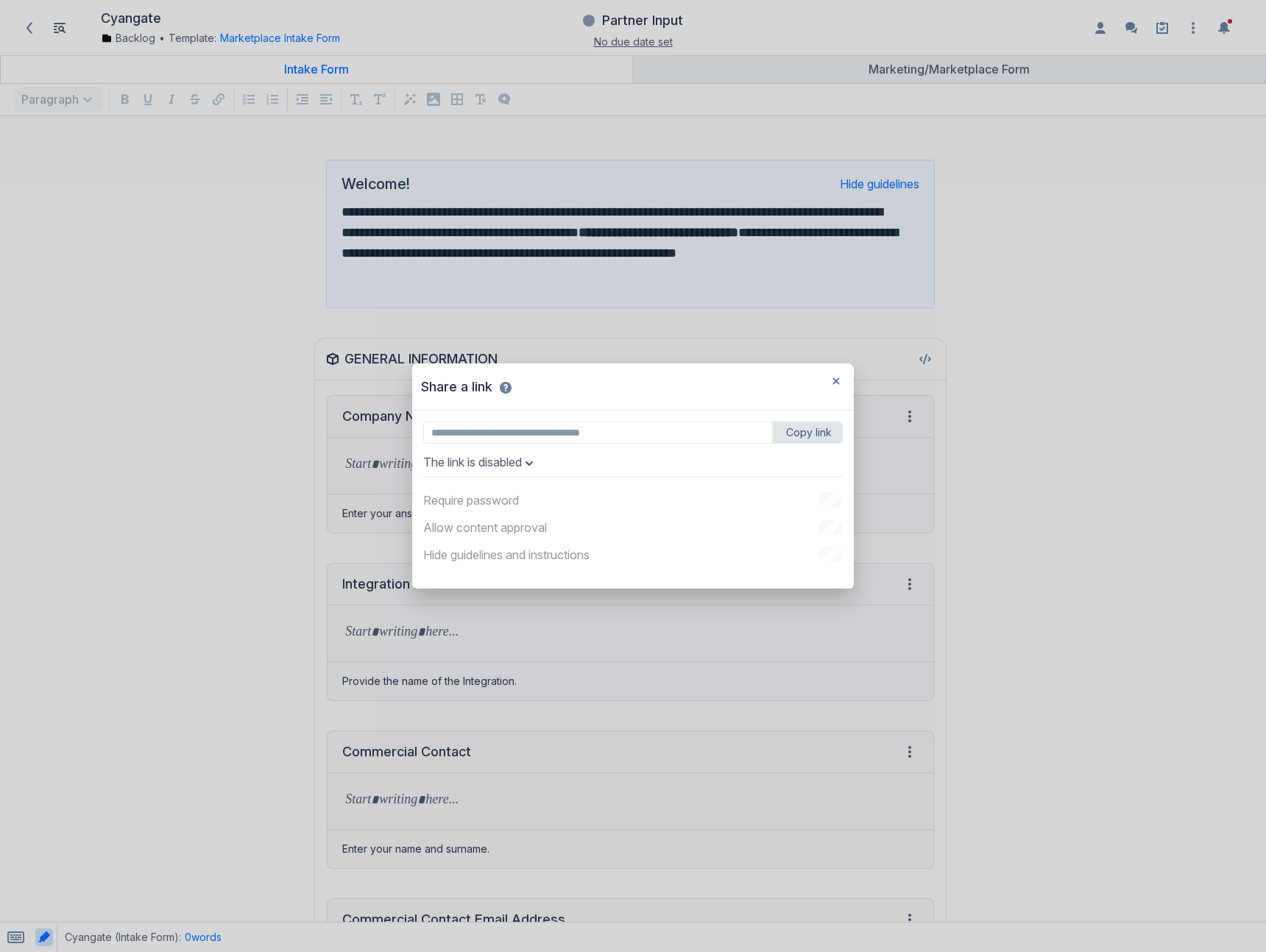
type input "**********"
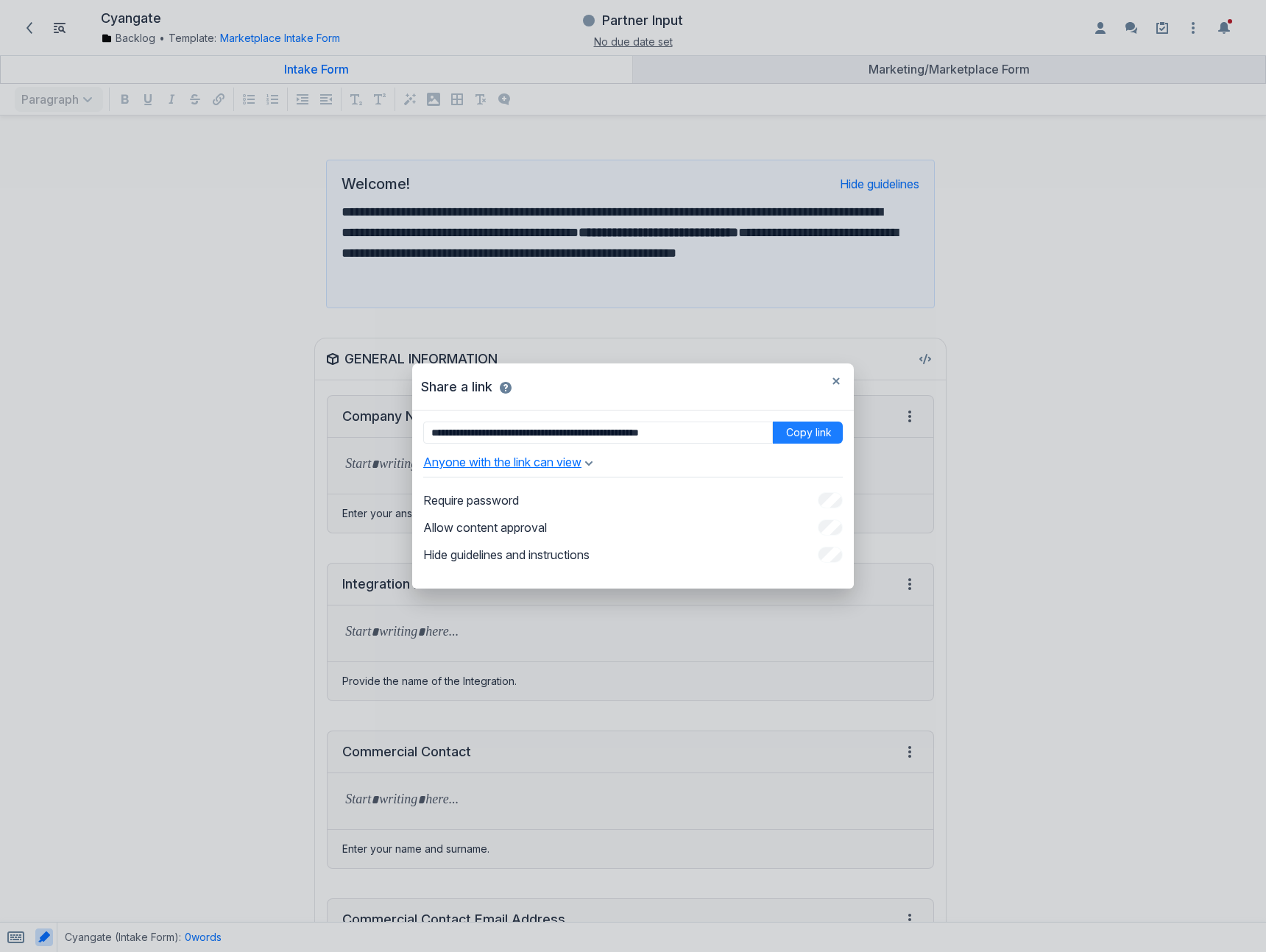
click at [592, 463] on icon "button" at bounding box center [589, 463] width 8 height 5
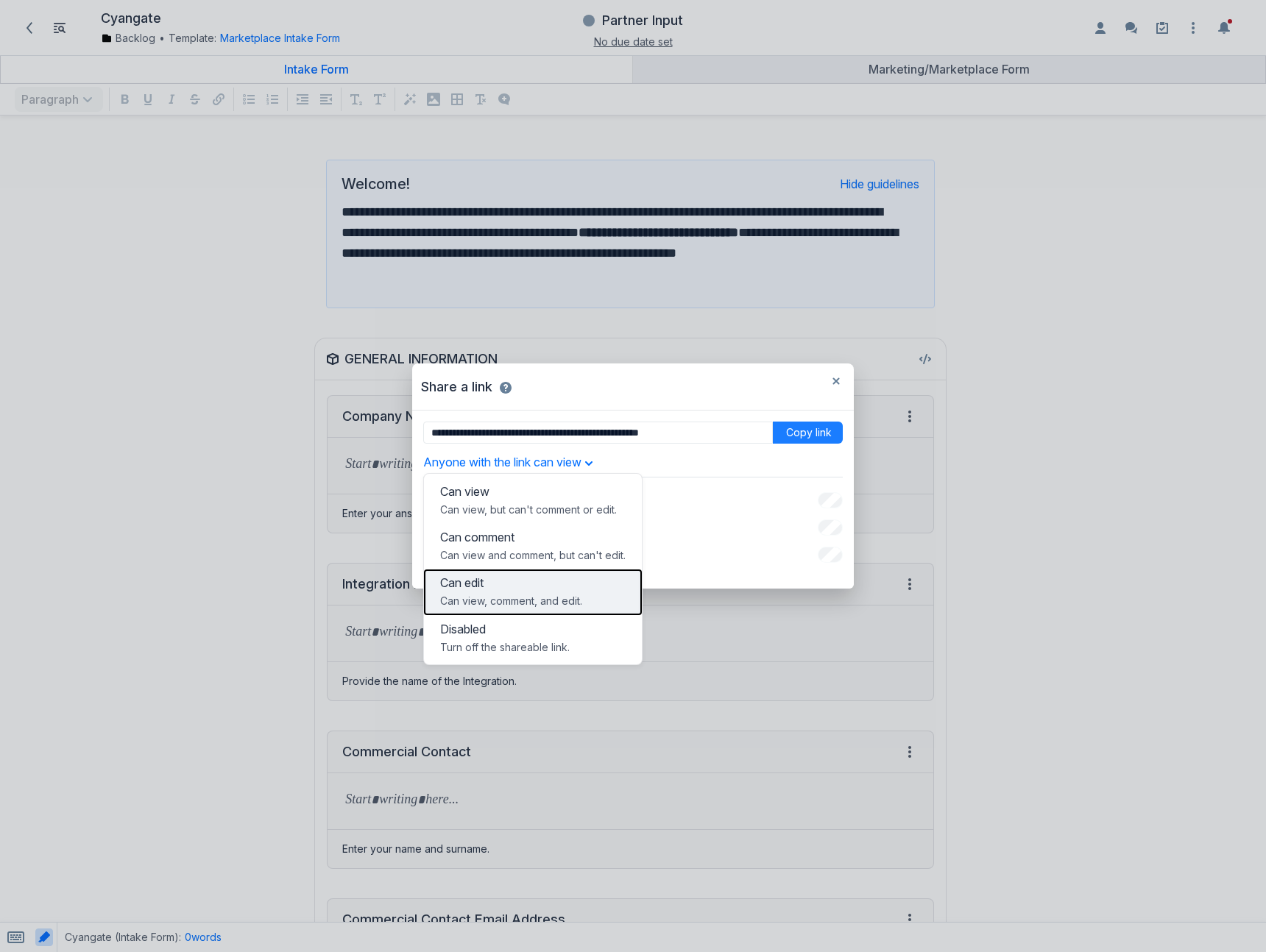
click at [522, 599] on p "Can view, comment, and edit." at bounding box center [532, 602] width 186 height 15
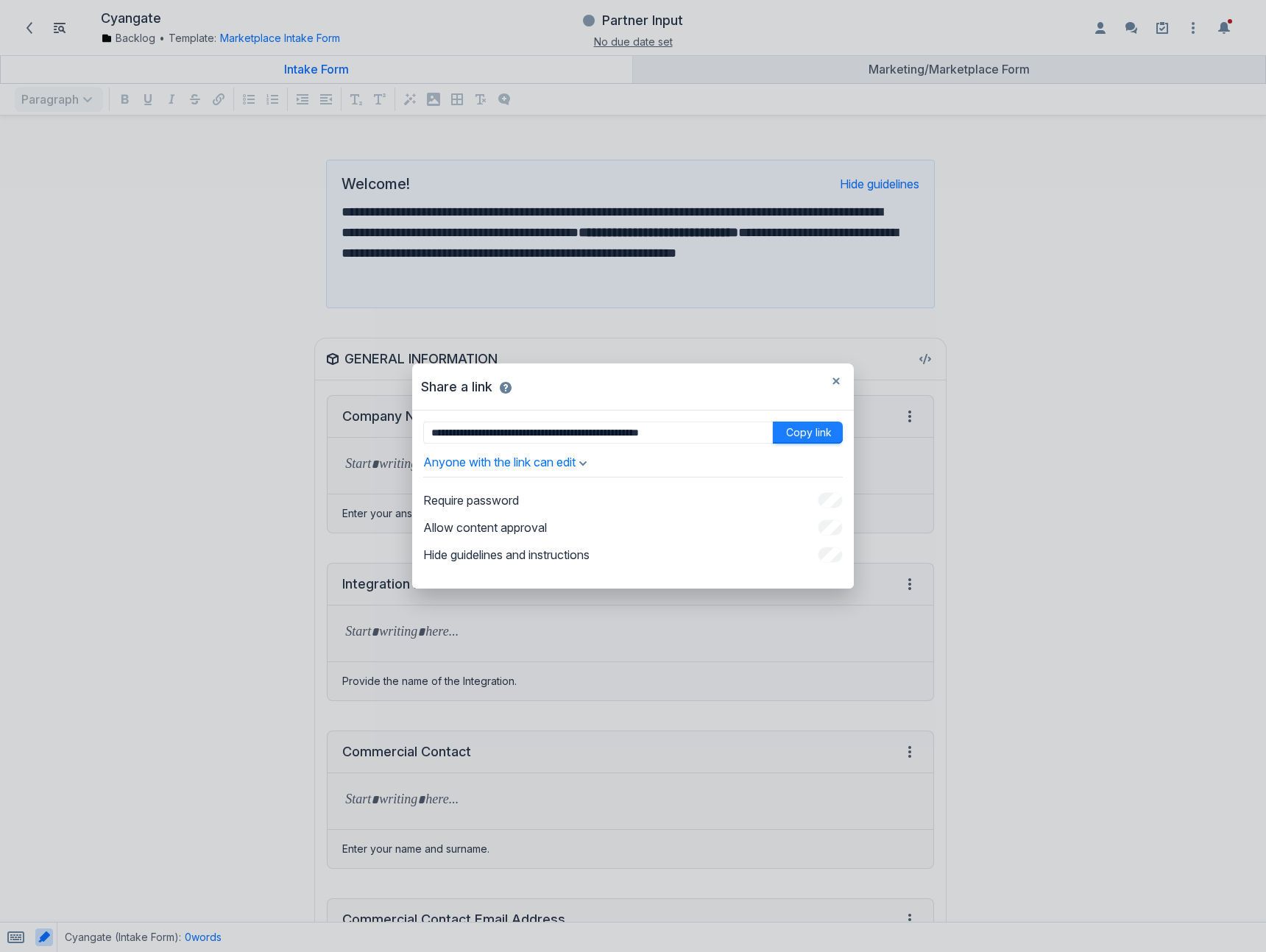
click at [797, 437] on button "Copy link" at bounding box center [808, 432] width 70 height 22
click at [835, 381] on icon "button" at bounding box center [836, 380] width 7 height 7
